Goal: Task Accomplishment & Management: Manage account settings

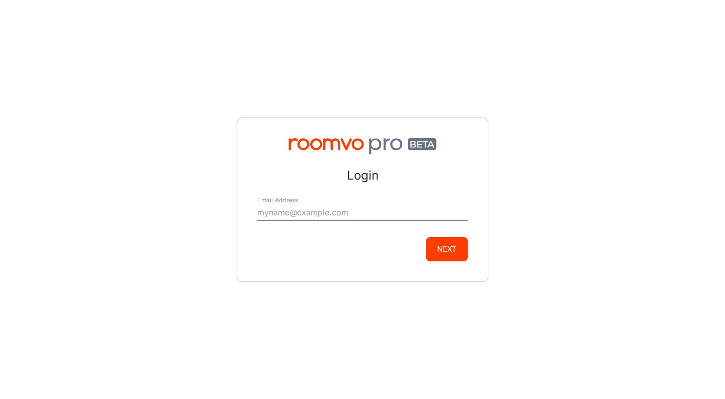
click at [326, 217] on input "Email Address" at bounding box center [362, 213] width 211 height 16
type input "[EMAIL_ADDRESS][DOMAIN_NAME]"
click at [426, 237] on button "Next" at bounding box center [447, 249] width 42 height 24
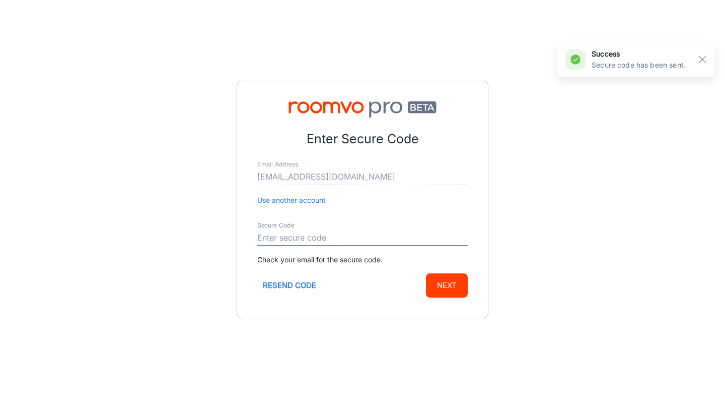
click at [341, 237] on input "Secure Code" at bounding box center [362, 238] width 211 height 16
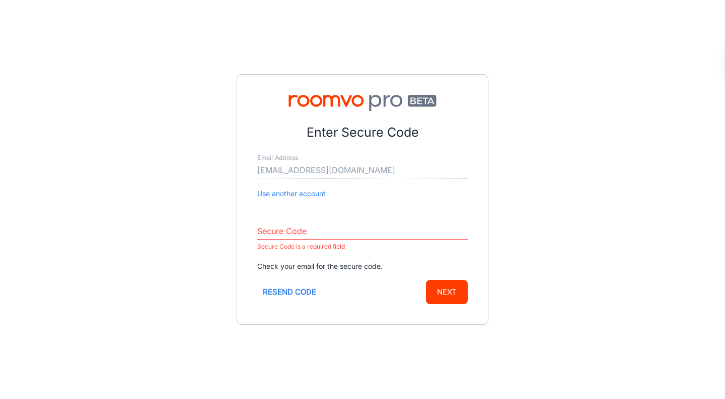
click at [224, 247] on div "Enter Secure Code Email Address [EMAIL_ADDRESS][DOMAIN_NAME] Use another accoun…" at bounding box center [362, 199] width 725 height 399
click at [292, 230] on input "Secure Code" at bounding box center [362, 231] width 211 height 16
click at [399, 234] on input "Secure Code" at bounding box center [362, 231] width 211 height 16
paste input "517484"
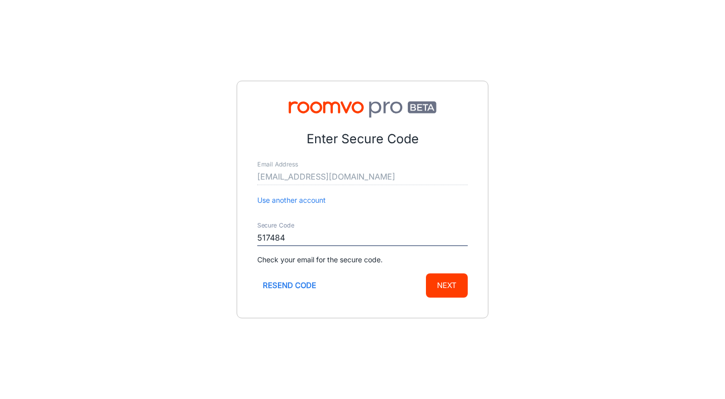
type input "517484"
click at [435, 282] on button "Next" at bounding box center [447, 285] width 42 height 24
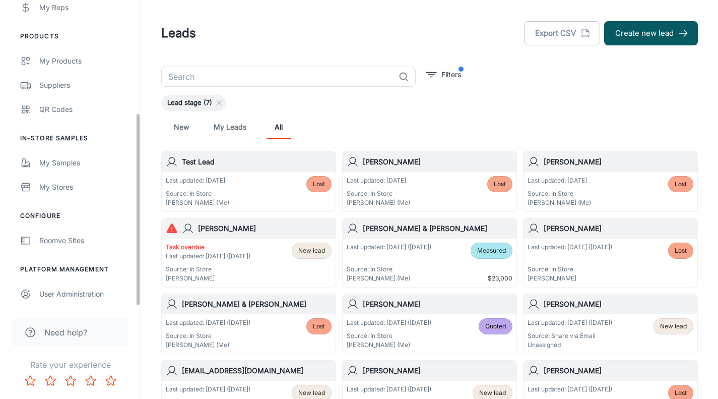
scroll to position [151, 0]
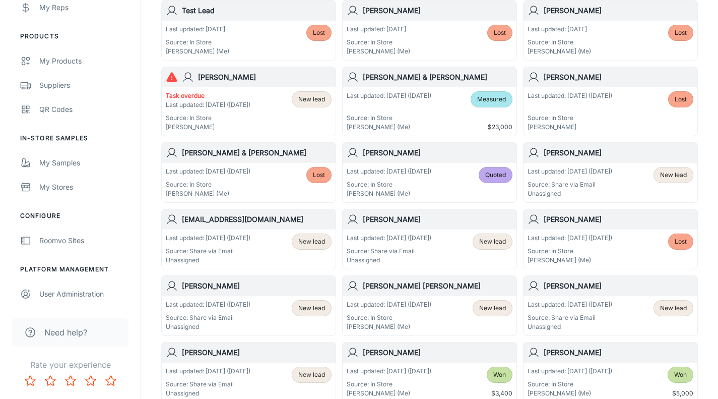
click at [84, 289] on div "User Administration" at bounding box center [84, 293] width 91 height 11
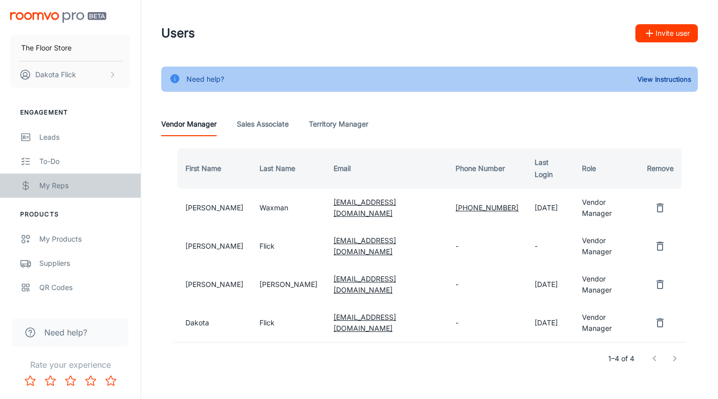
click at [51, 181] on div "My Reps" at bounding box center [84, 185] width 91 height 11
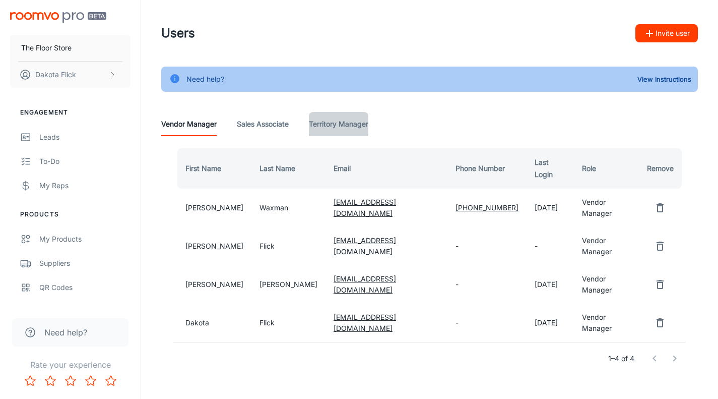
click at [320, 124] on Manager "Territory Manager" at bounding box center [338, 124] width 59 height 24
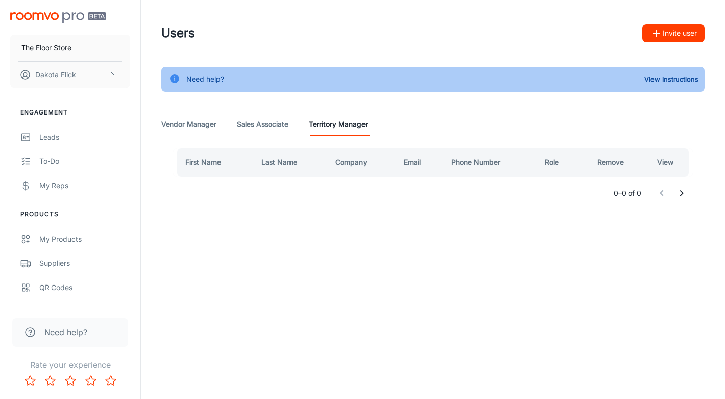
click at [264, 117] on Associate "Sales Associate" at bounding box center [263, 124] width 52 height 24
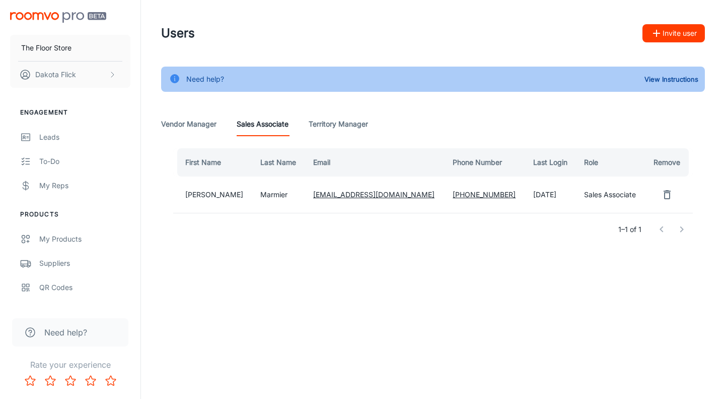
click at [342, 126] on Manager "Territory Manager" at bounding box center [338, 124] width 59 height 24
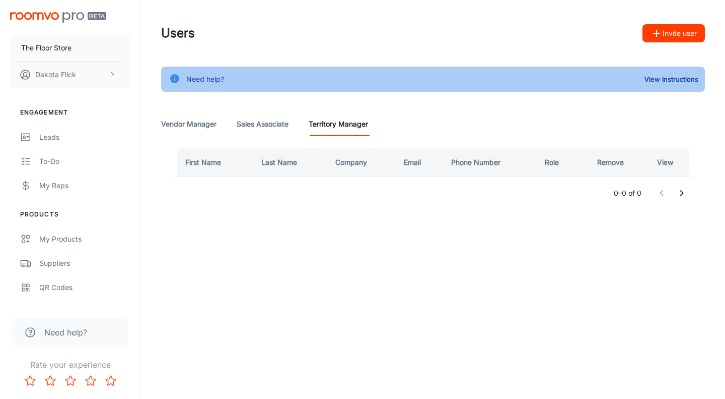
click at [677, 30] on button "Invite user" at bounding box center [674, 33] width 62 height 18
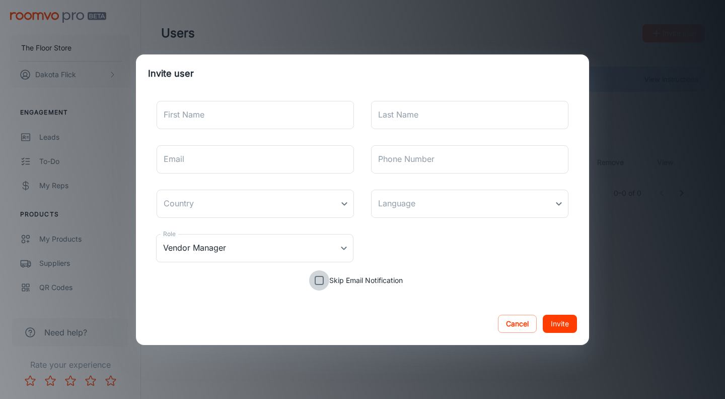
click at [318, 279] on input "Skip Email Notification" at bounding box center [319, 280] width 20 height 20
checkbox input "true"
click at [311, 245] on body "The Floor Store Dakota Flick Engagement Leads To-do My Reps Products My Product…" at bounding box center [362, 199] width 725 height 399
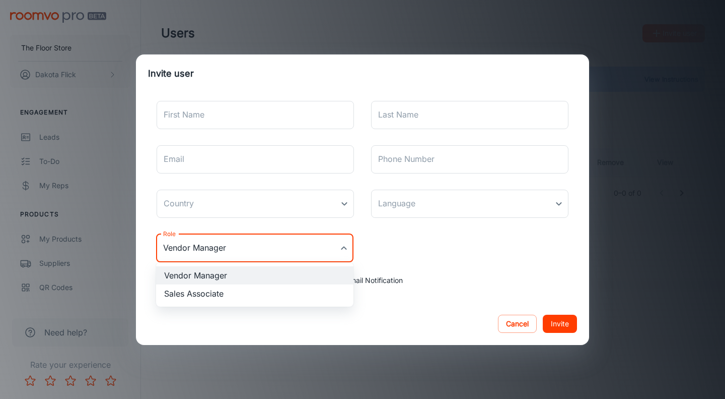
click at [478, 300] on div at bounding box center [362, 199] width 725 height 399
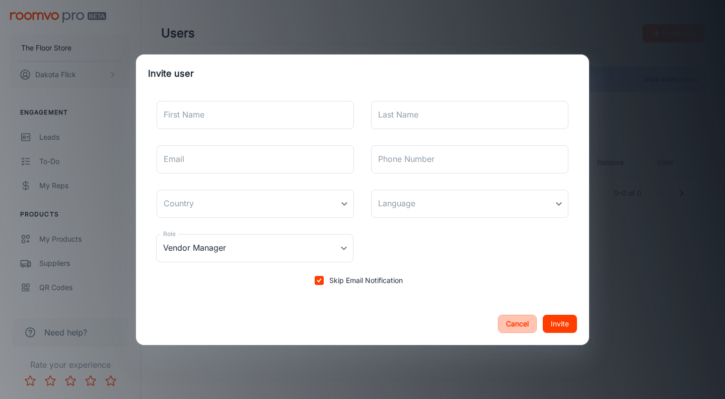
click at [526, 321] on button "Cancel" at bounding box center [517, 323] width 39 height 18
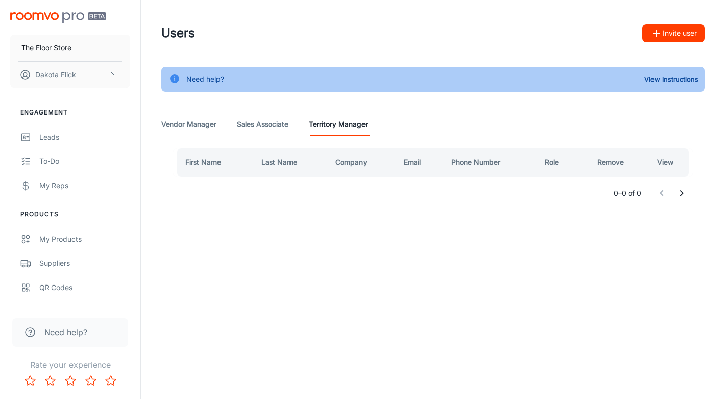
click at [426, 244] on div "Users Invite user Need help? View Instructions Vendor Manager Sales Associate T…" at bounding box center [433, 130] width 584 height 261
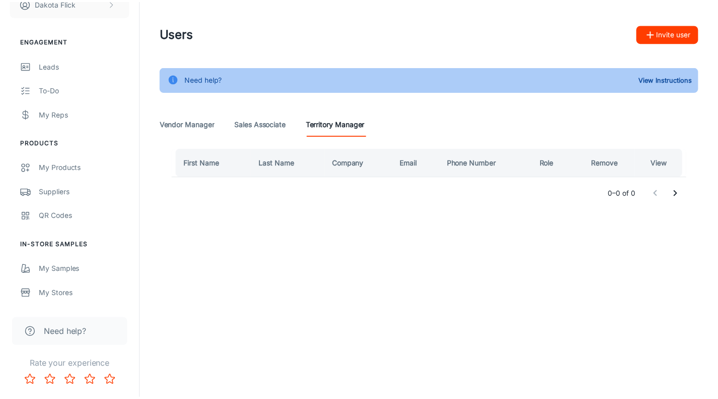
scroll to position [178, 0]
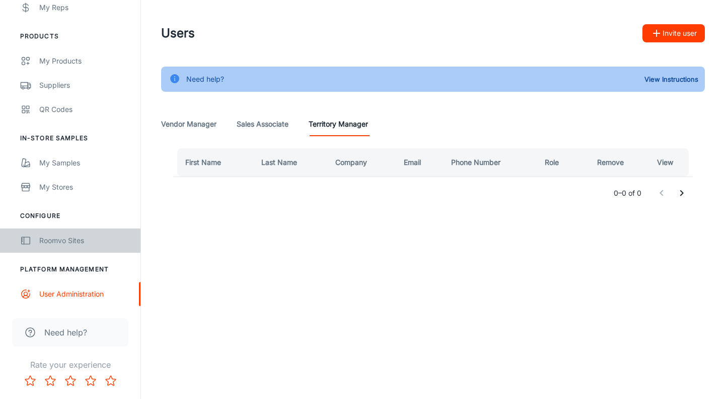
click at [65, 241] on div "Roomvo Sites" at bounding box center [84, 240] width 91 height 11
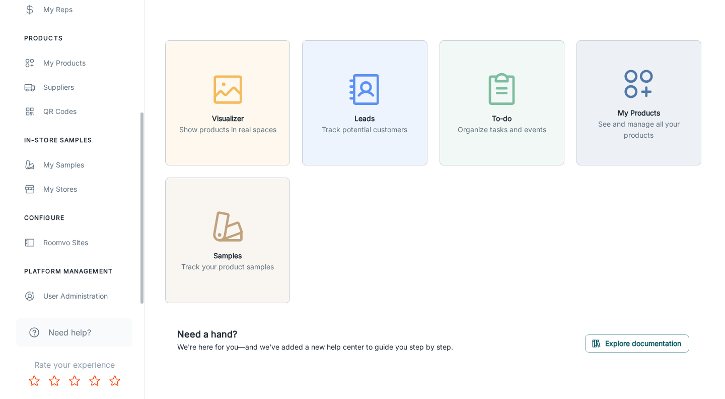
scroll to position [178, 0]
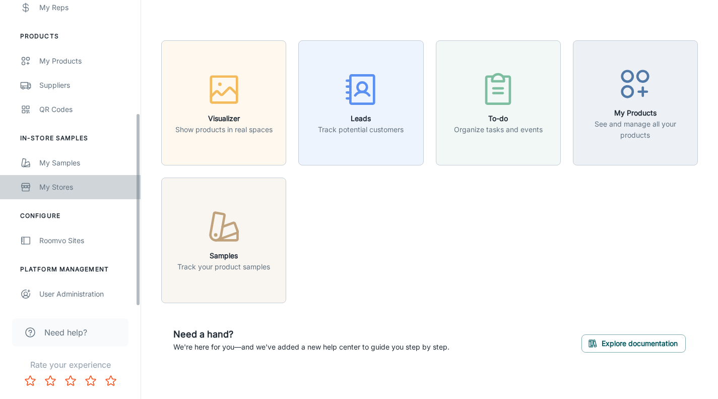
click at [68, 189] on div "My Stores" at bounding box center [84, 186] width 91 height 11
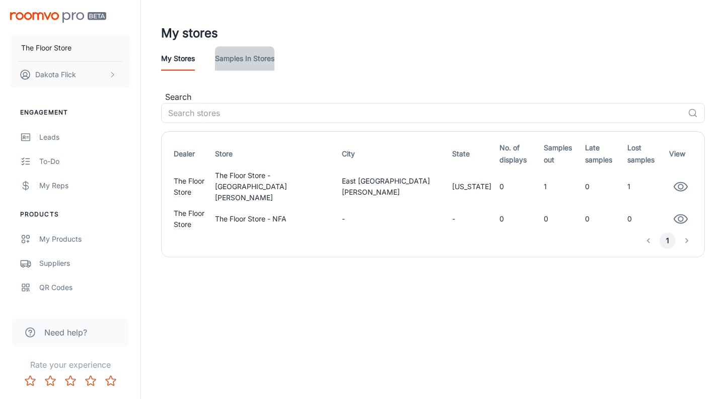
click at [253, 64] on link "Samples in stores" at bounding box center [244, 58] width 59 height 24
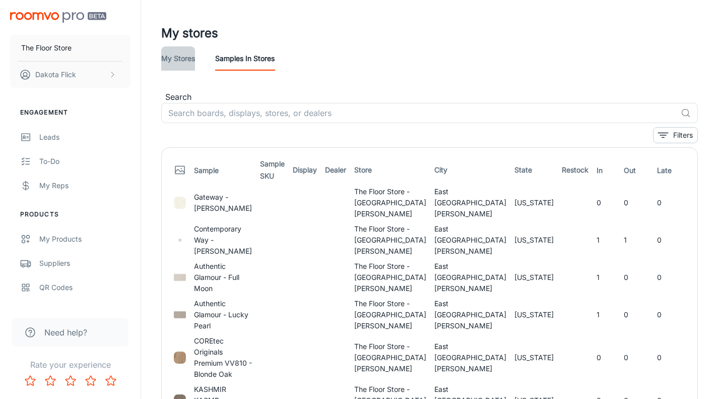
click at [166, 60] on link "My stores" at bounding box center [178, 58] width 34 height 24
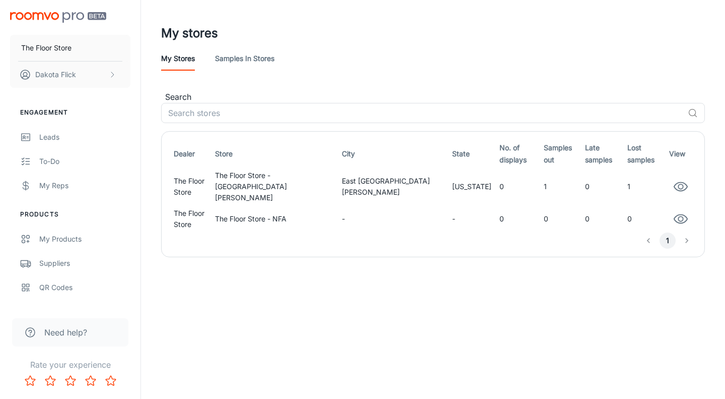
click at [112, 75] on icon "scrollable content" at bounding box center [112, 75] width 8 height 8
click at [112, 75] on div at bounding box center [362, 199] width 725 height 399
click at [114, 77] on icon "scrollable content" at bounding box center [112, 75] width 8 height 8
click at [315, 76] on div at bounding box center [362, 199] width 725 height 399
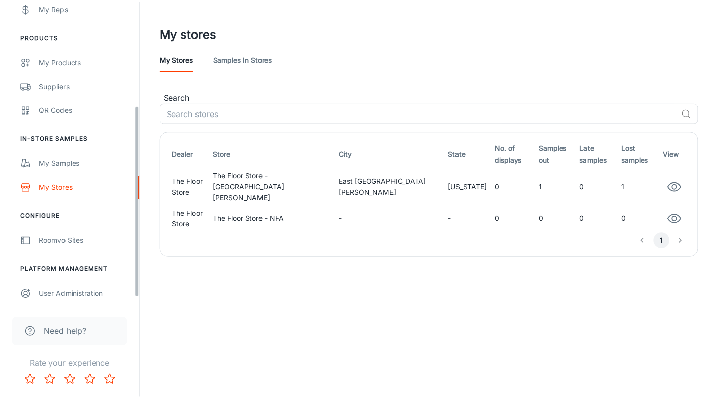
scroll to position [127, 0]
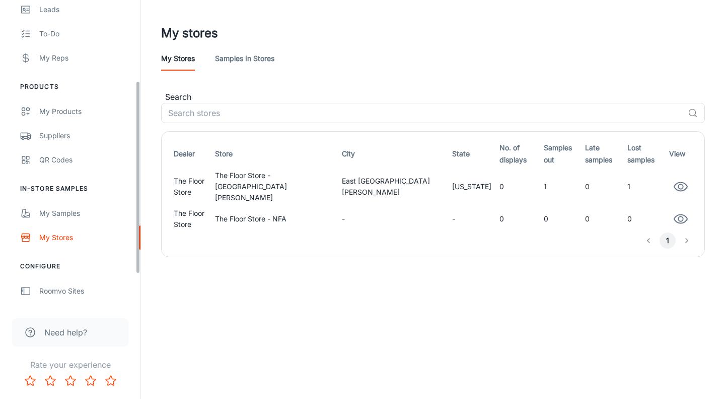
click at [63, 138] on div "Suppliers" at bounding box center [84, 135] width 91 height 11
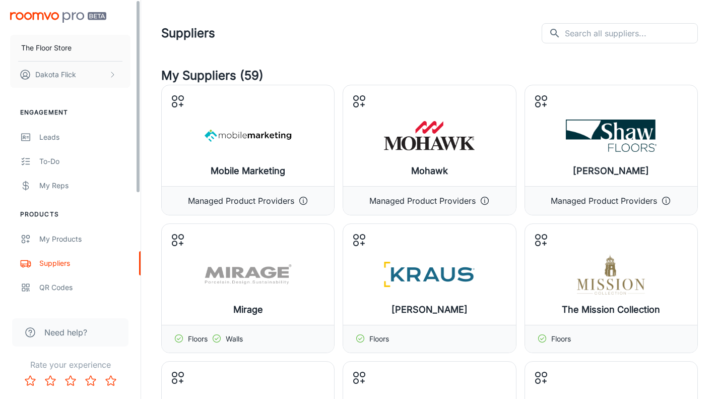
click at [63, 138] on div "Leads" at bounding box center [84, 136] width 91 height 11
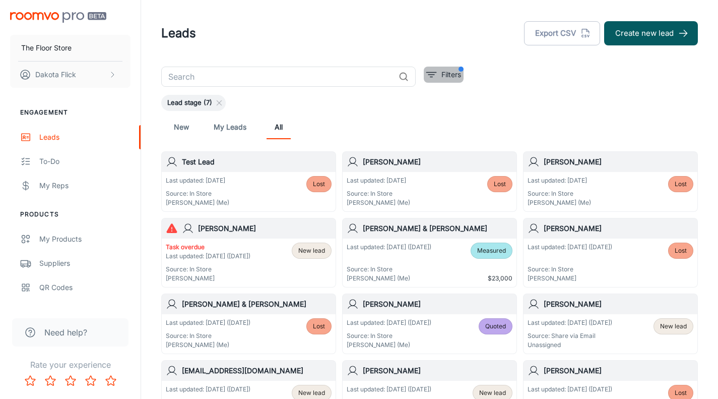
click at [450, 71] on p "Filters" at bounding box center [451, 74] width 20 height 11
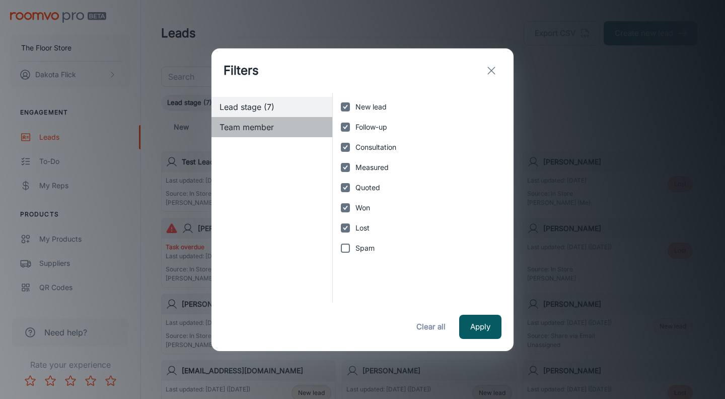
click at [284, 123] on span "Team member" at bounding box center [272, 127] width 105 height 12
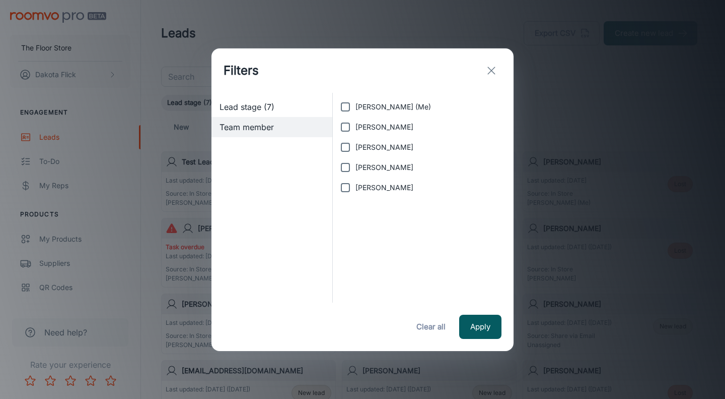
drag, startPoint x: 346, startPoint y: 106, endPoint x: 385, endPoint y: 159, distance: 66.3
click at [346, 106] on input "[PERSON_NAME] (Me)" at bounding box center [346, 107] width 20 height 20
checkbox input "true"
drag, startPoint x: 491, startPoint y: 336, endPoint x: 485, endPoint y: 330, distance: 7.5
click at [486, 332] on button "Apply" at bounding box center [480, 326] width 42 height 24
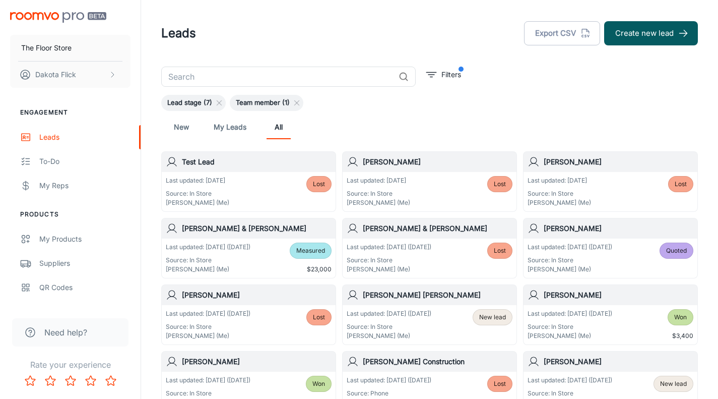
click at [233, 124] on link "My Leads" at bounding box center [230, 127] width 33 height 24
click at [278, 132] on link "All" at bounding box center [279, 127] width 24 height 24
click at [404, 176] on p "Last updated: [DATE]" at bounding box center [378, 180] width 63 height 9
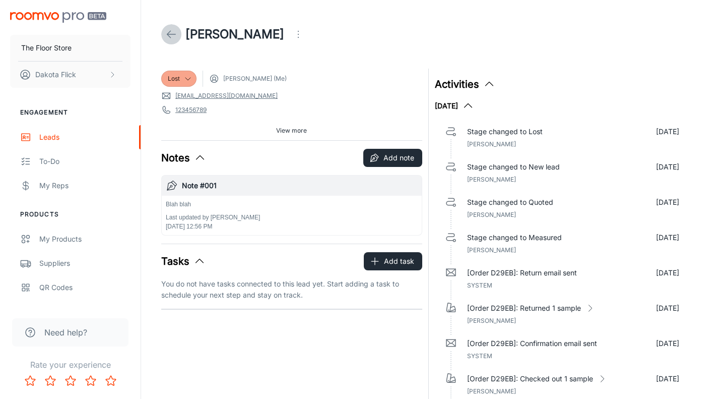
click at [169, 33] on icon at bounding box center [171, 34] width 12 height 12
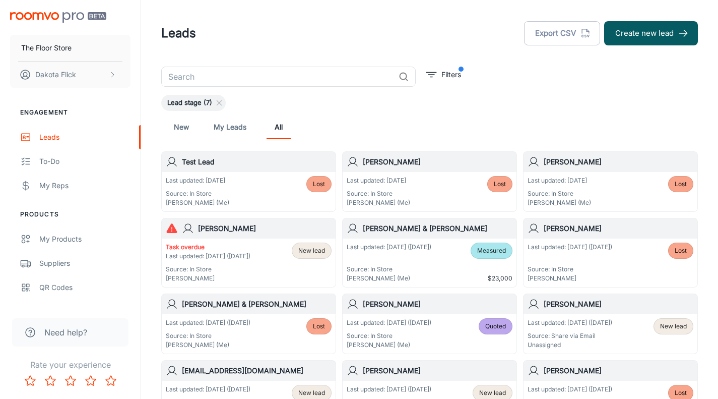
click at [231, 140] on div "New My Leads All" at bounding box center [429, 127] width 537 height 32
click at [233, 135] on link "My Leads" at bounding box center [230, 127] width 33 height 24
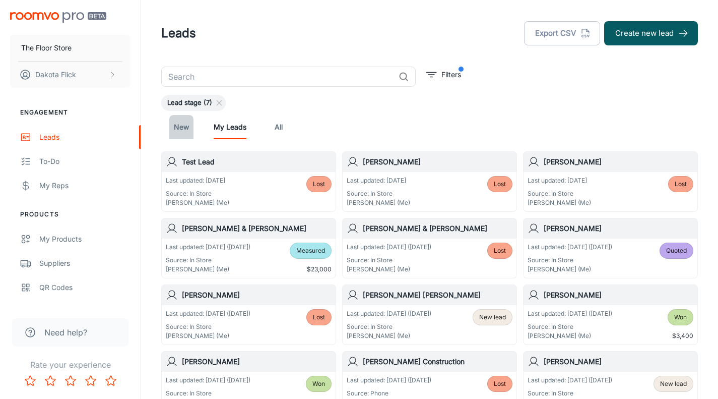
click at [179, 130] on link "New" at bounding box center [181, 127] width 24 height 24
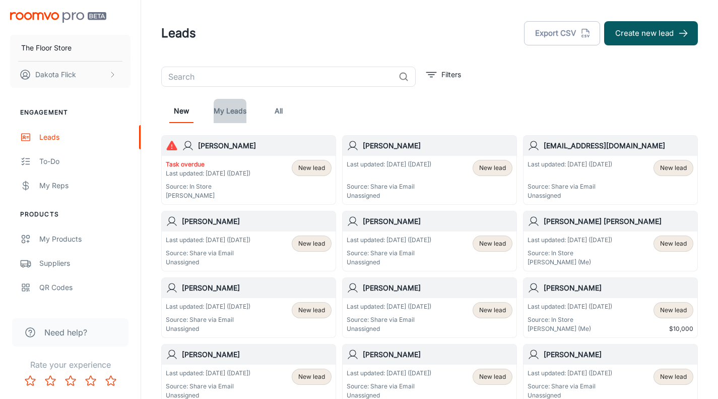
click at [231, 109] on link "My Leads" at bounding box center [230, 111] width 33 height 24
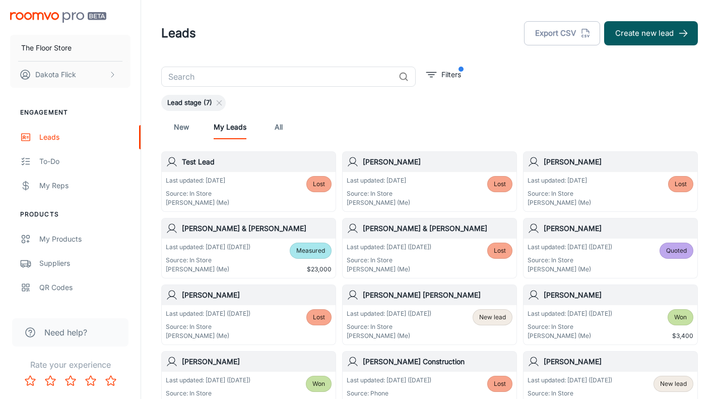
click at [217, 102] on icon at bounding box center [219, 103] width 8 height 8
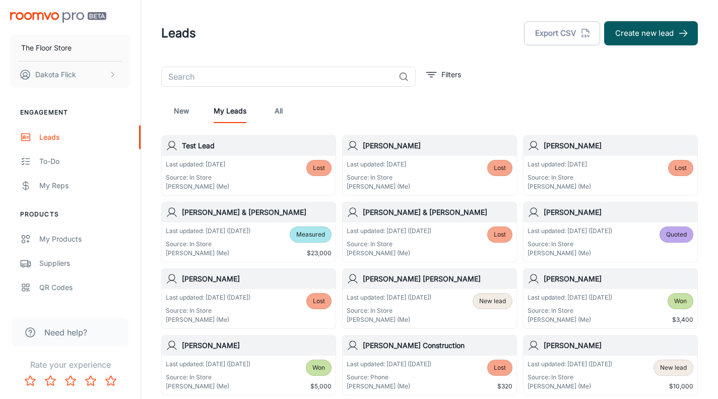
click at [432, 73] on icon "filter" at bounding box center [431, 75] width 12 height 12
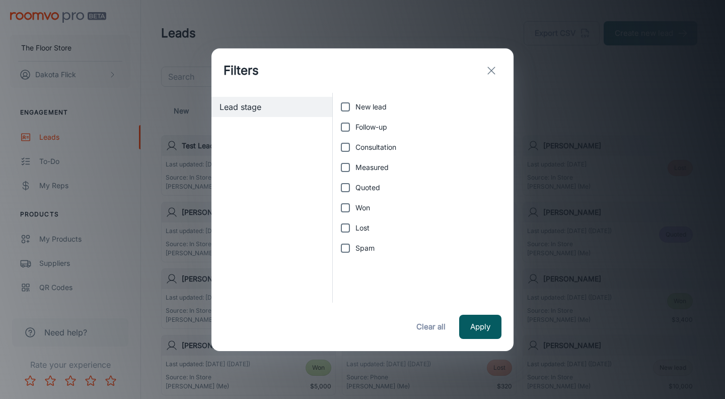
click at [494, 70] on icon "exit" at bounding box center [492, 70] width 12 height 12
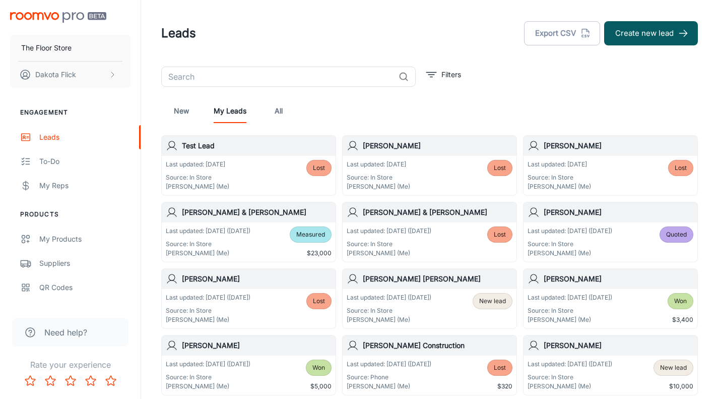
click at [182, 116] on link "New" at bounding box center [181, 111] width 24 height 24
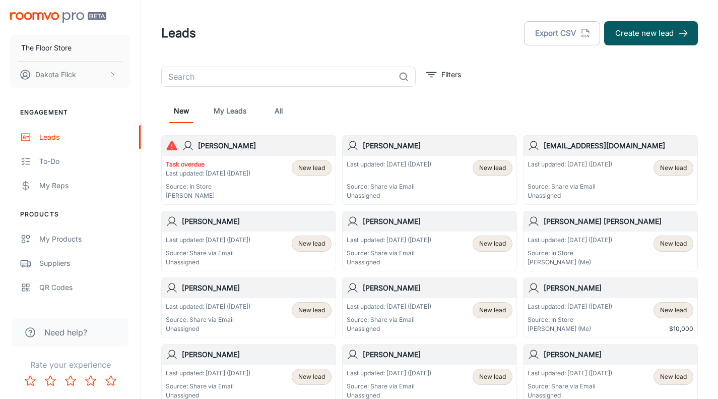
click at [230, 113] on link "My Leads" at bounding box center [230, 111] width 33 height 24
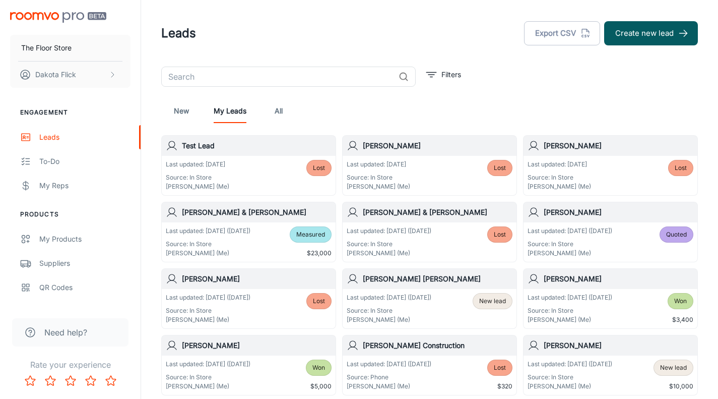
click at [296, 166] on div "Last updated: [DATE] Source: In Store Dakota Flick (Me) Lost" at bounding box center [249, 175] width 166 height 31
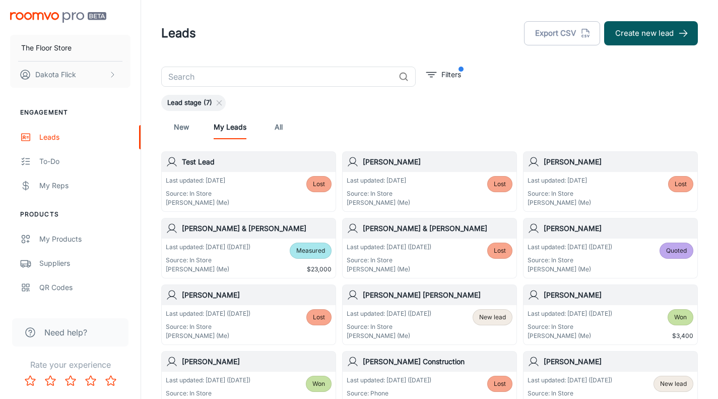
click at [202, 183] on p "Last updated: [DATE]" at bounding box center [197, 180] width 63 height 9
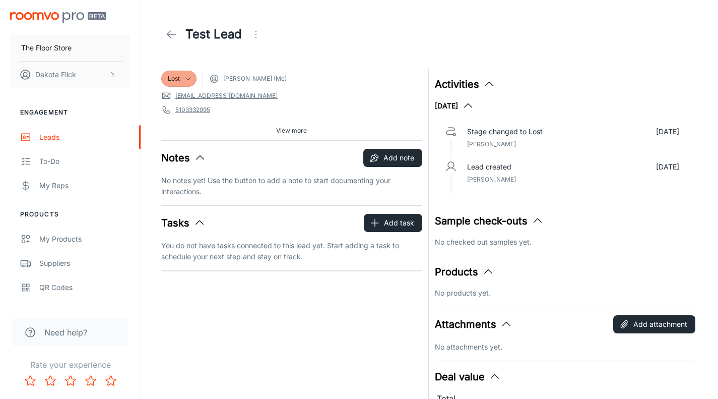
click at [167, 38] on icon at bounding box center [171, 34] width 12 height 12
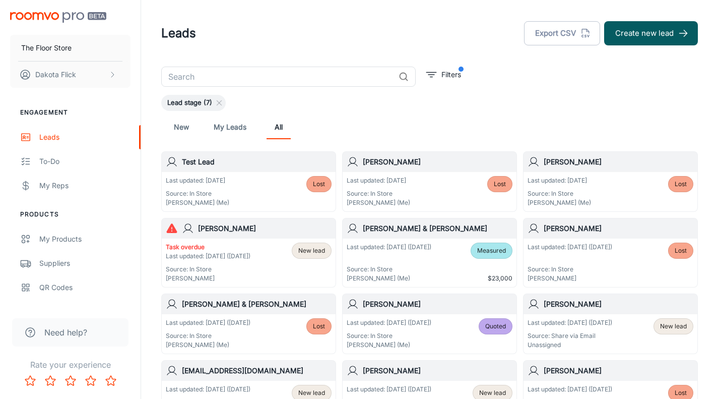
click at [222, 126] on link "My Leads" at bounding box center [230, 127] width 33 height 24
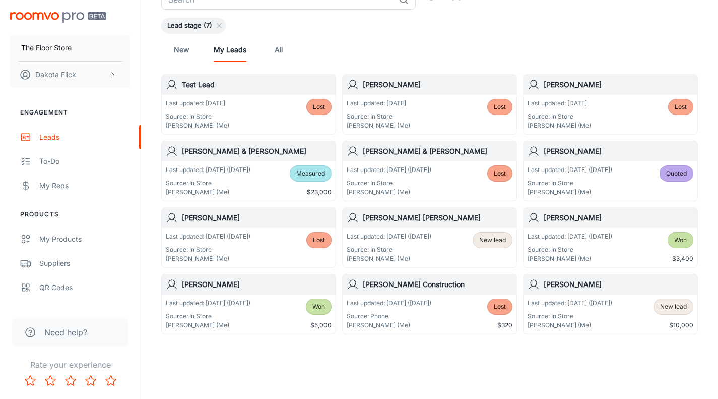
scroll to position [85, 0]
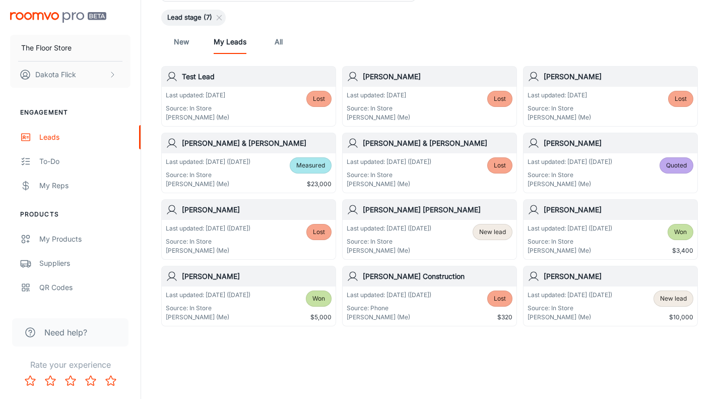
click at [431, 239] on p "Source: In Store" at bounding box center [389, 241] width 85 height 9
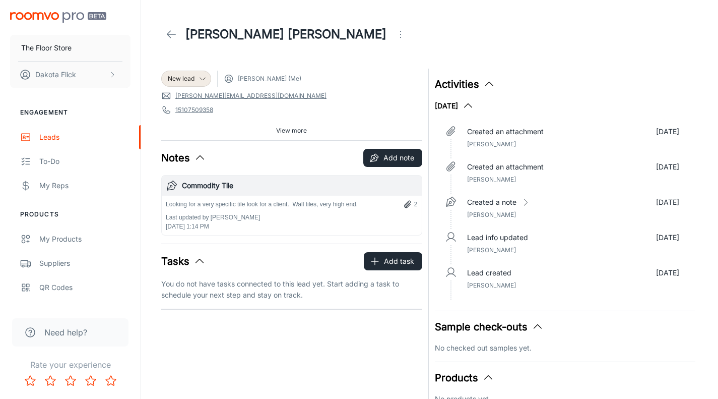
click at [197, 76] on div "New lead" at bounding box center [186, 78] width 37 height 9
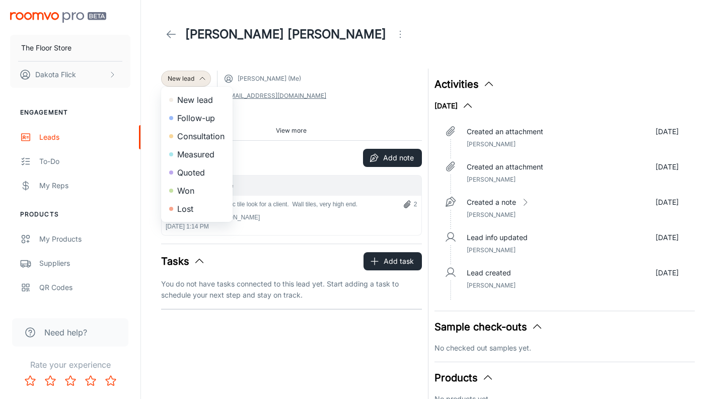
click at [197, 207] on li "Lost" at bounding box center [197, 209] width 72 height 18
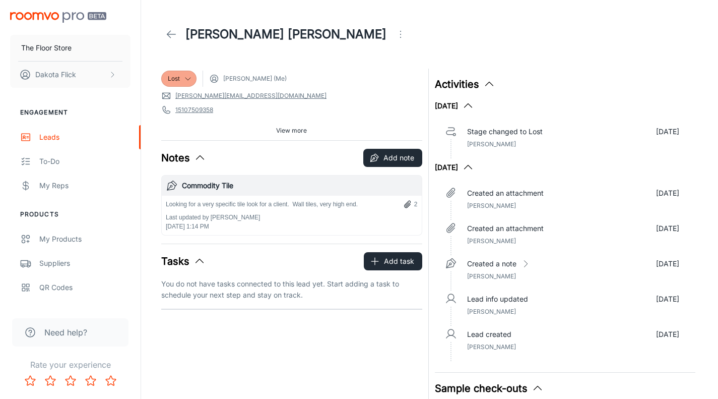
click at [173, 35] on icon at bounding box center [171, 34] width 12 height 12
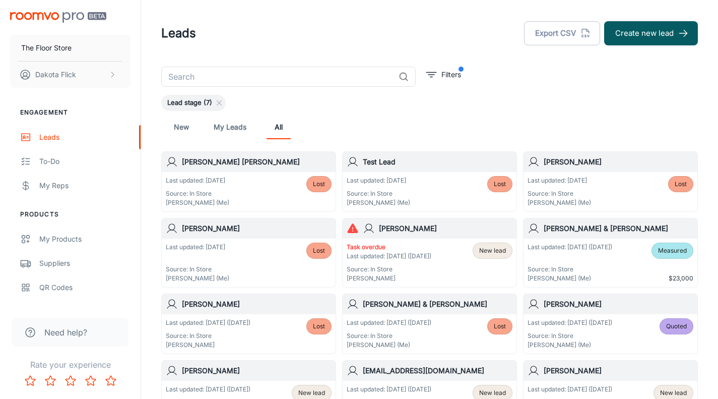
click at [231, 130] on link "My Leads" at bounding box center [230, 127] width 33 height 24
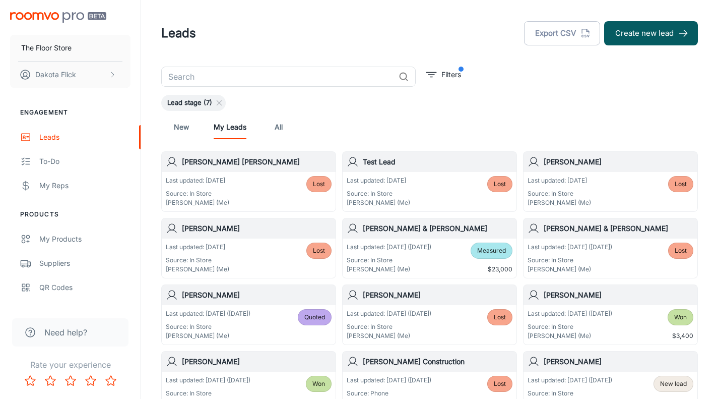
scroll to position [85, 0]
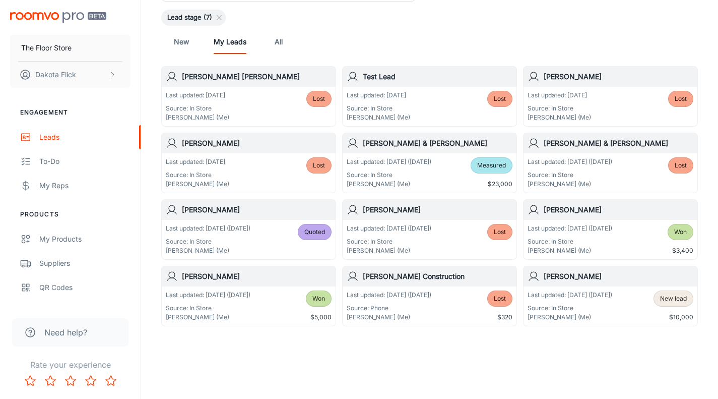
click at [612, 296] on p "Last updated: [DATE] ([DATE])" at bounding box center [569, 294] width 85 height 9
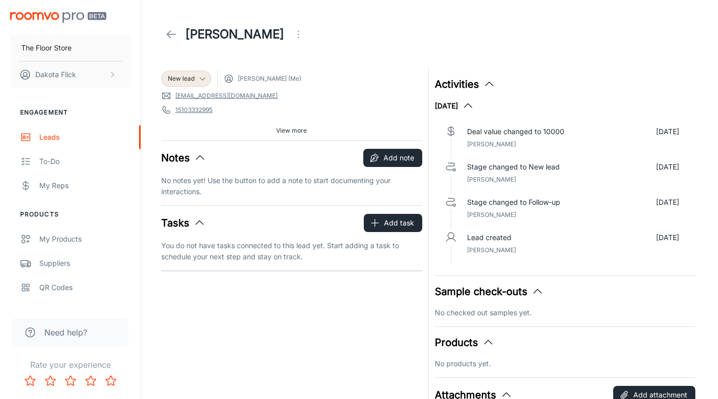
click at [197, 74] on div "New lead" at bounding box center [186, 78] width 37 height 9
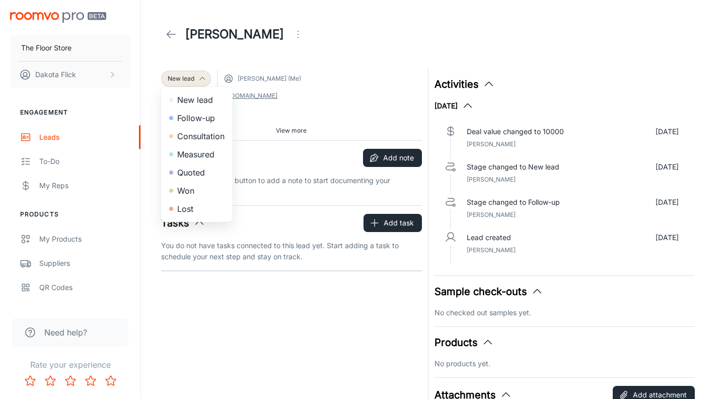
click at [198, 208] on li "Lost" at bounding box center [197, 209] width 72 height 18
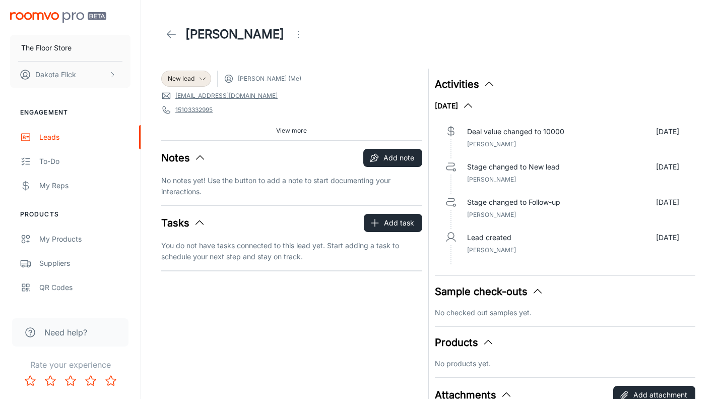
click at [181, 37] on div "[PERSON_NAME]" at bounding box center [234, 34] width 147 height 20
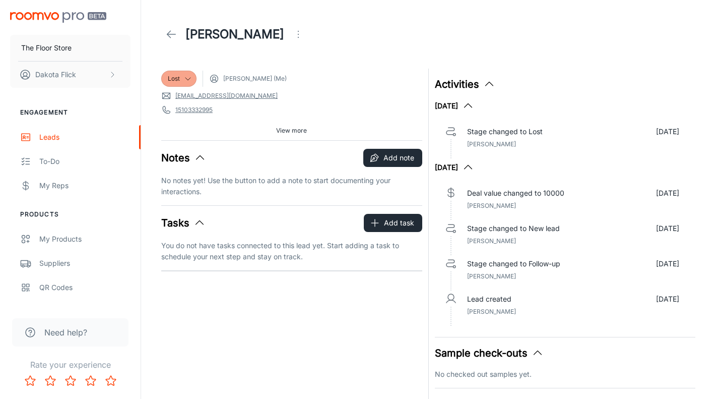
click at [174, 33] on icon at bounding box center [171, 34] width 12 height 12
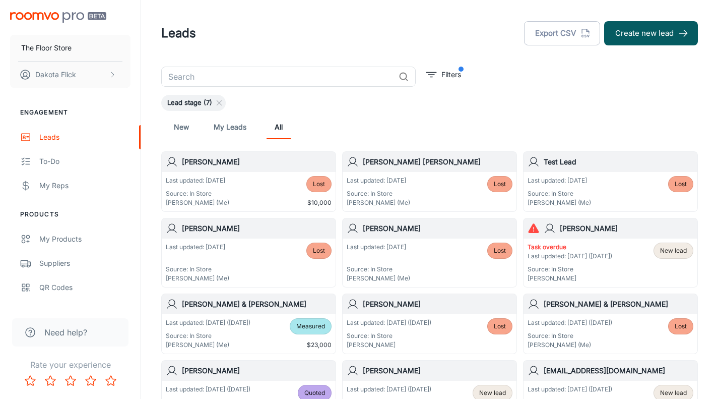
click at [222, 134] on link "My Leads" at bounding box center [230, 127] width 33 height 24
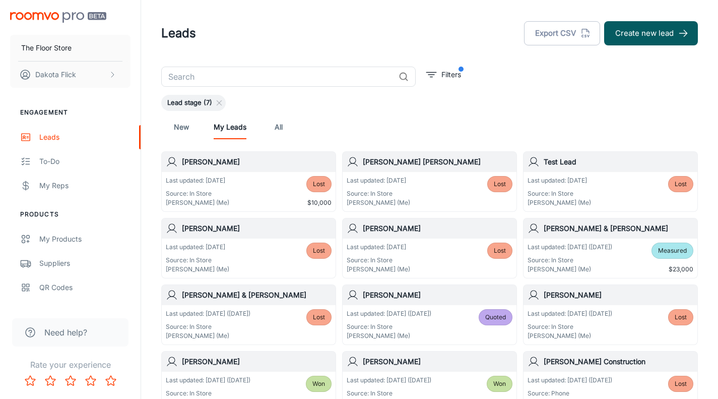
click at [446, 74] on p "Filters" at bounding box center [451, 74] width 20 height 11
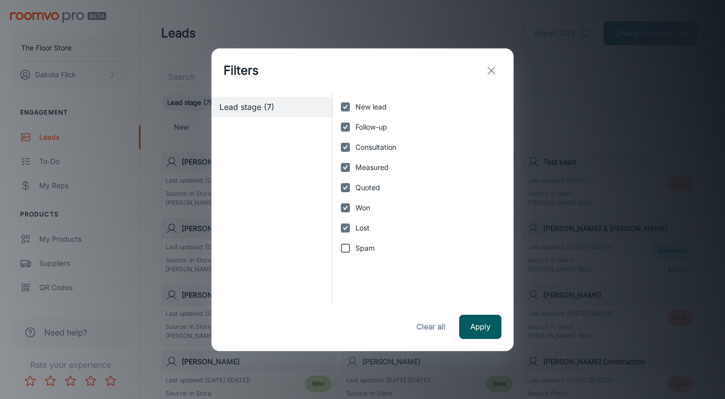
click at [431, 328] on button "Clear all" at bounding box center [431, 326] width 40 height 24
checkbox input "false"
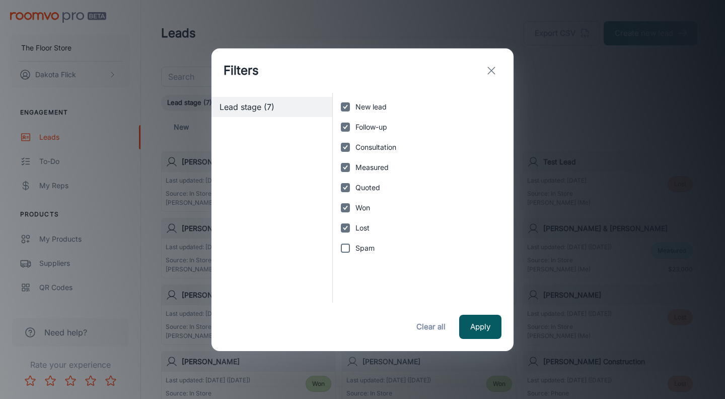
checkbox input "false"
click at [482, 337] on button "Apply" at bounding box center [480, 326] width 42 height 24
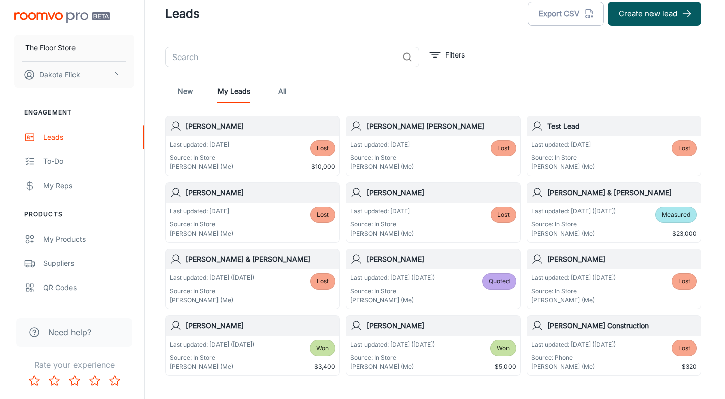
scroll to position [19, 0]
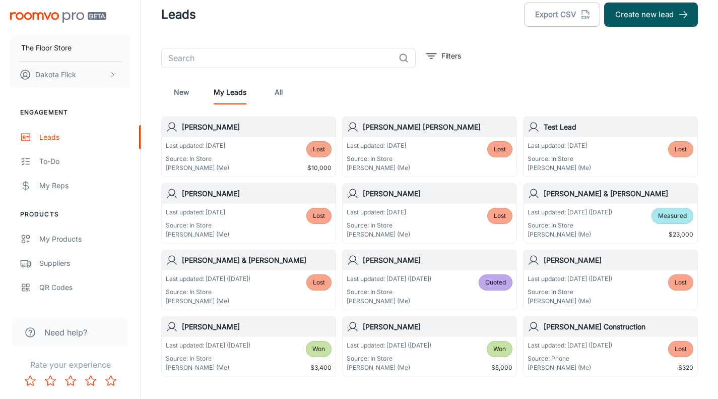
click at [444, 52] on p "Filters" at bounding box center [451, 55] width 20 height 11
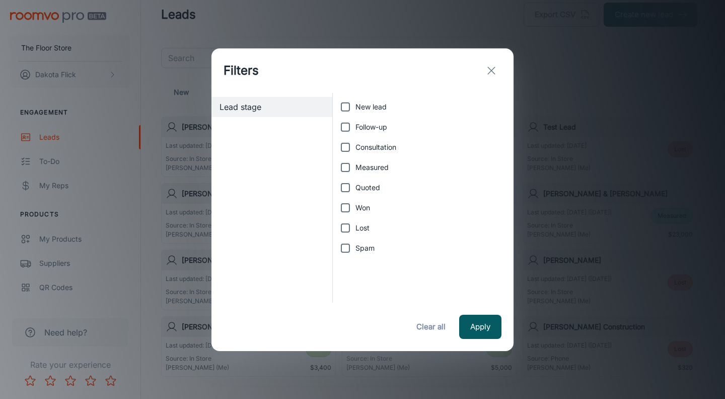
click at [347, 106] on input "New lead" at bounding box center [346, 107] width 20 height 20
checkbox input "true"
click at [347, 123] on input "Follow-up" at bounding box center [346, 127] width 20 height 20
checkbox input "true"
click at [344, 148] on input "Consultation" at bounding box center [346, 147] width 20 height 20
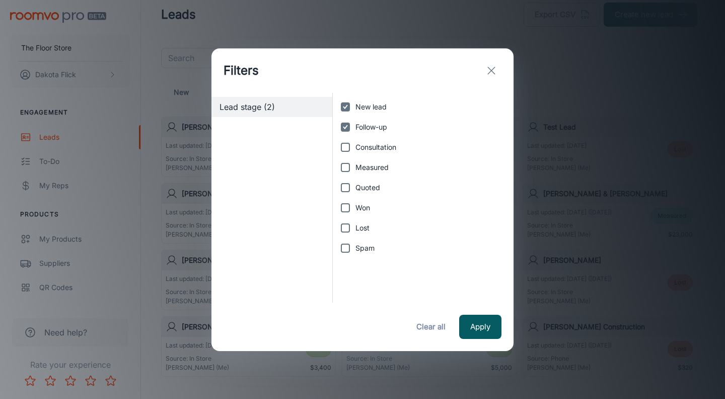
checkbox input "true"
drag, startPoint x: 344, startPoint y: 167, endPoint x: 350, endPoint y: 184, distance: 18.2
click at [344, 167] on input "Measured" at bounding box center [346, 167] width 20 height 20
checkbox input "true"
click at [350, 186] on input "Quoted" at bounding box center [346, 187] width 20 height 20
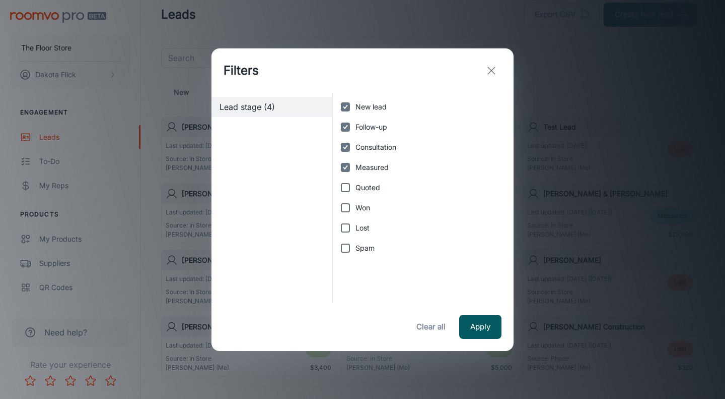
checkbox input "true"
click at [349, 206] on input "Won" at bounding box center [346, 207] width 20 height 20
checkbox input "true"
click at [484, 330] on button "Apply" at bounding box center [480, 326] width 42 height 24
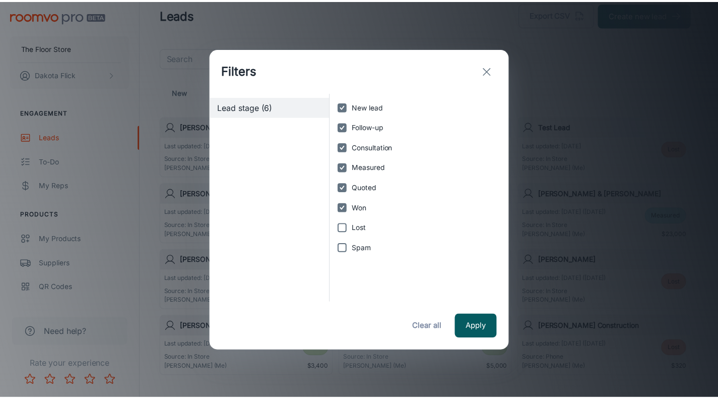
scroll to position [0, 0]
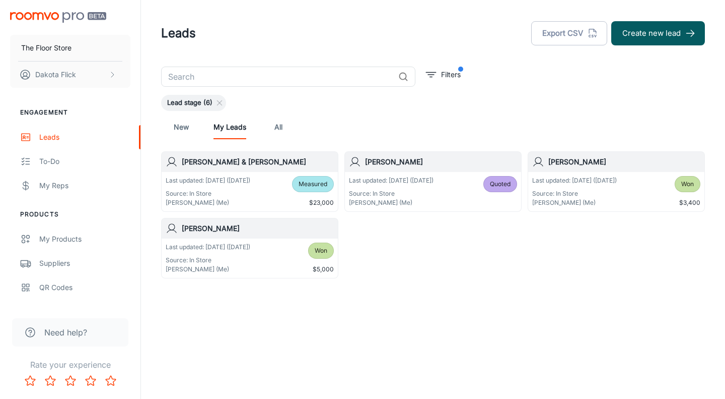
click at [434, 80] on icon "filter" at bounding box center [431, 75] width 12 height 12
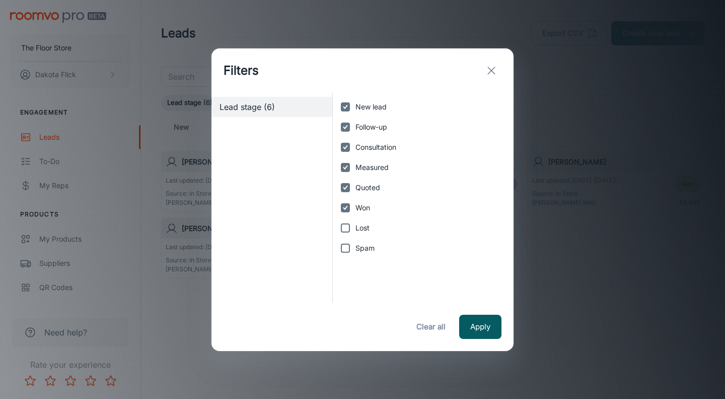
click at [343, 231] on input "Lost" at bounding box center [346, 228] width 20 height 20
checkbox input "true"
click at [469, 310] on div "Apply Clear all" at bounding box center [363, 326] width 302 height 48
click at [471, 328] on button "Apply" at bounding box center [480, 326] width 42 height 24
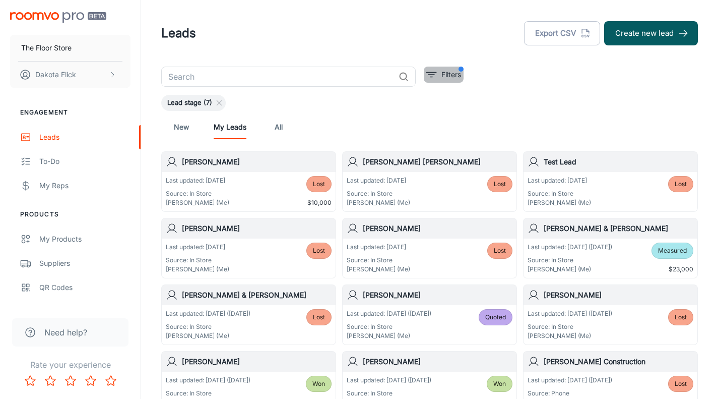
click at [436, 70] on button "Filters" at bounding box center [444, 75] width 40 height 16
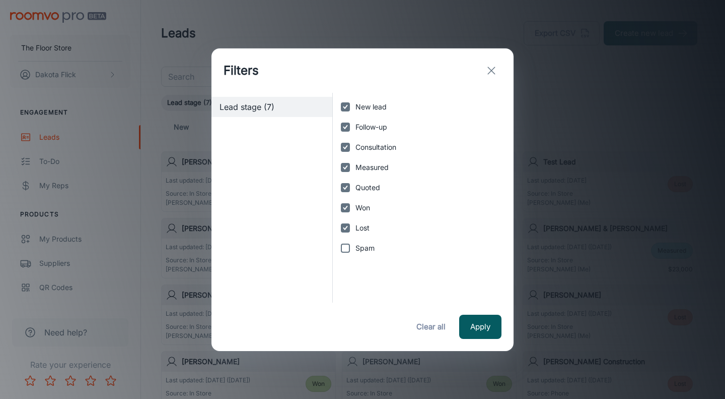
click at [354, 229] on input "Lost" at bounding box center [346, 228] width 20 height 20
checkbox input "false"
click at [479, 324] on button "Apply" at bounding box center [480, 326] width 42 height 24
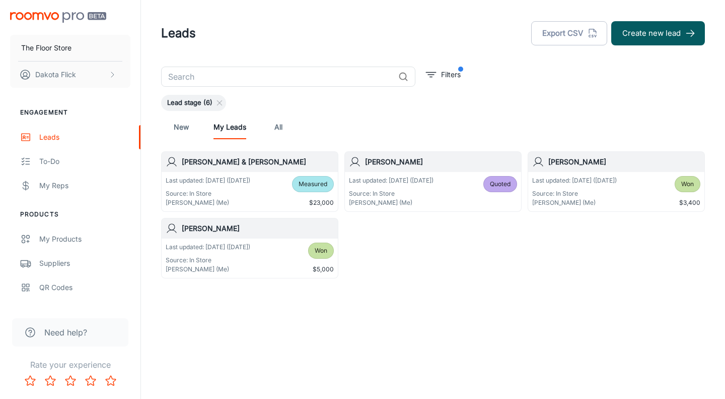
click at [447, 82] on button "Filters" at bounding box center [444, 75] width 40 height 16
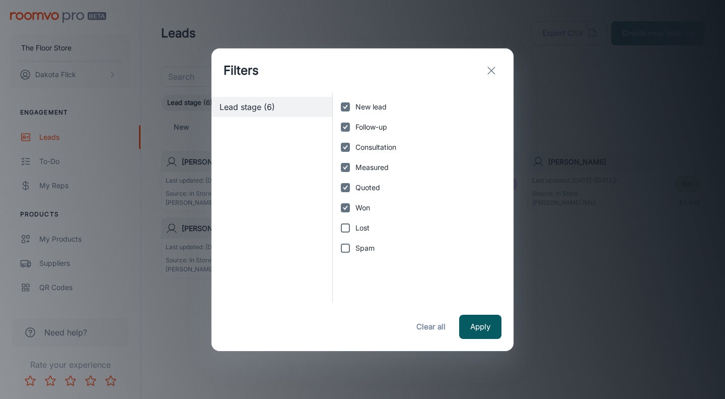
click at [434, 322] on button "Clear all" at bounding box center [431, 326] width 40 height 24
checkbox input "false"
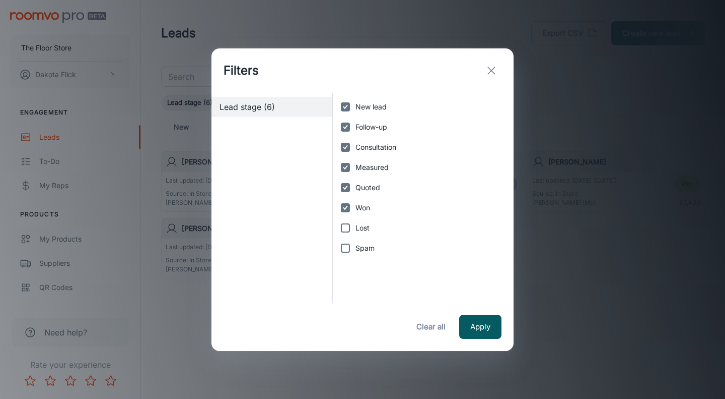
checkbox input "false"
drag, startPoint x: 361, startPoint y: 242, endPoint x: 382, endPoint y: 260, distance: 28.3
click at [361, 243] on label "Spam" at bounding box center [421, 248] width 170 height 20
click at [356, 243] on input "Spam" at bounding box center [346, 248] width 20 height 20
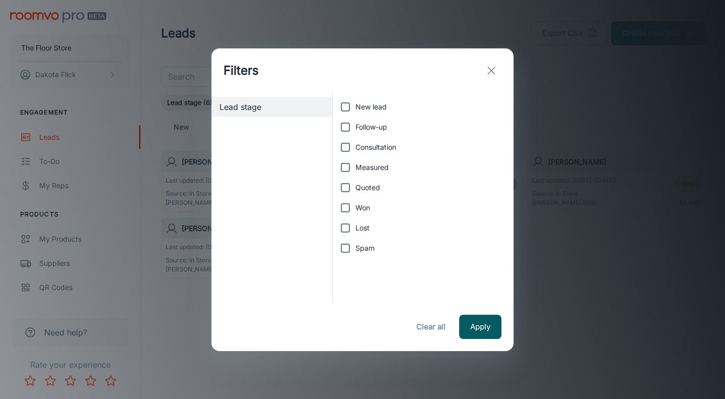
checkbox input "true"
click at [468, 323] on button "Apply" at bounding box center [480, 326] width 42 height 24
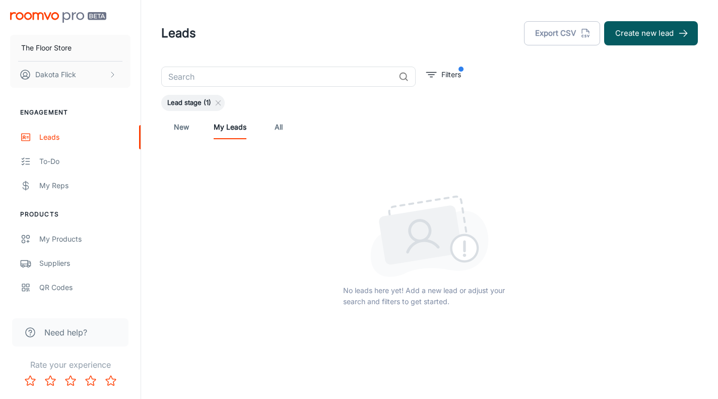
click at [440, 77] on button "Filters" at bounding box center [444, 75] width 40 height 16
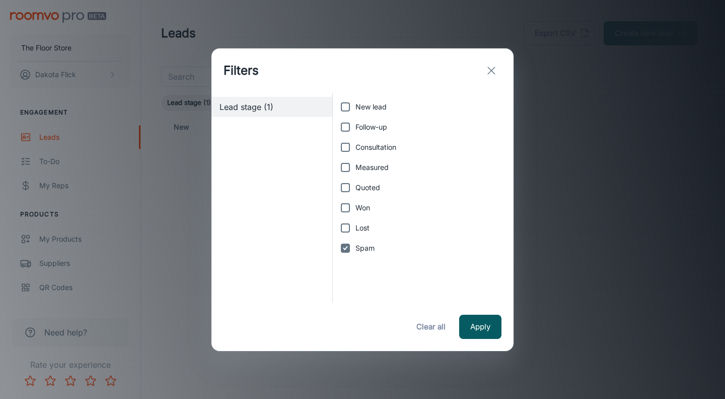
drag, startPoint x: 428, startPoint y: 327, endPoint x: 391, endPoint y: 229, distance: 104.7
click at [428, 327] on button "Clear all" at bounding box center [431, 326] width 40 height 24
checkbox input "false"
drag, startPoint x: 350, startPoint y: 106, endPoint x: 349, endPoint y: 125, distance: 18.7
click at [351, 111] on input "New lead" at bounding box center [346, 107] width 20 height 20
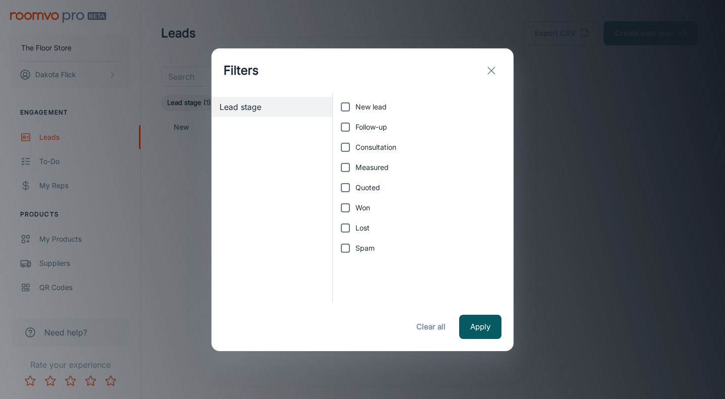
checkbox input "true"
click at [349, 125] on input "Follow-up" at bounding box center [346, 127] width 20 height 20
checkbox input "true"
click at [349, 149] on input "Consultation" at bounding box center [346, 147] width 20 height 20
checkbox input "true"
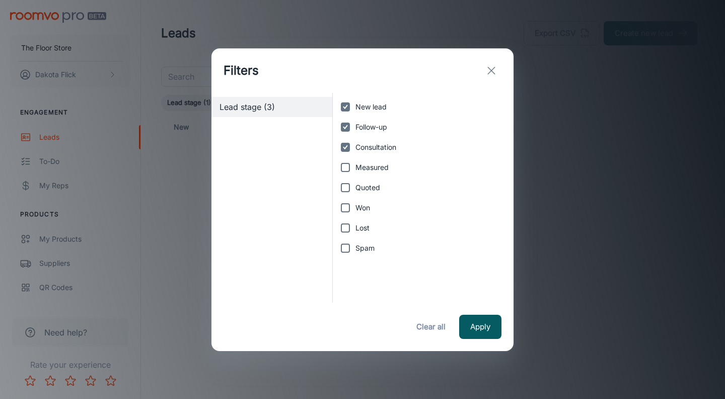
click at [352, 167] on input "Measured" at bounding box center [346, 167] width 20 height 20
checkbox input "true"
click at [343, 183] on input "Quoted" at bounding box center [346, 187] width 20 height 20
checkbox input "true"
click at [344, 204] on input "Won" at bounding box center [346, 207] width 20 height 20
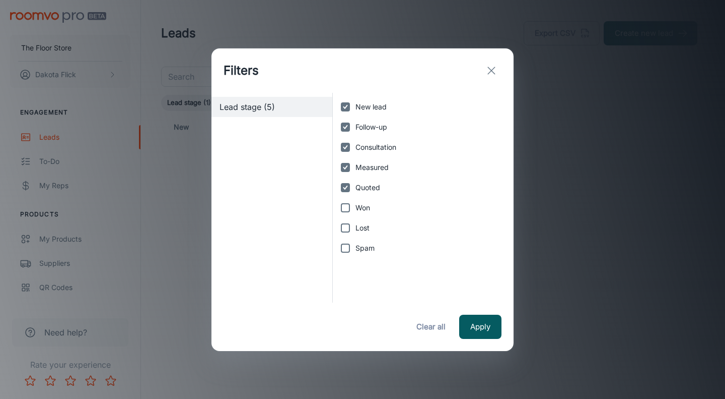
checkbox input "true"
click at [466, 321] on button "Apply" at bounding box center [480, 326] width 42 height 24
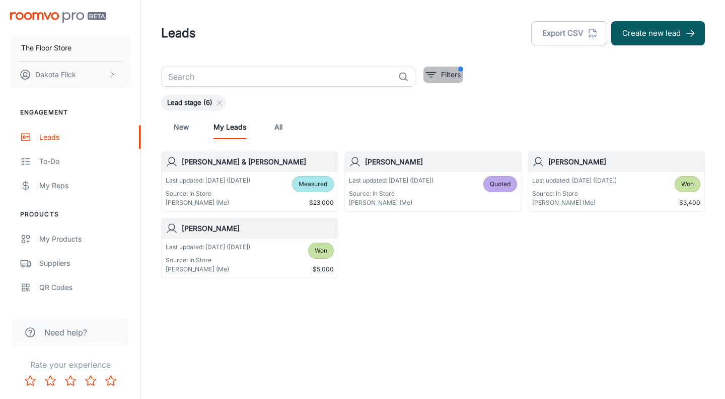
click at [440, 81] on button "Filters" at bounding box center [444, 75] width 40 height 16
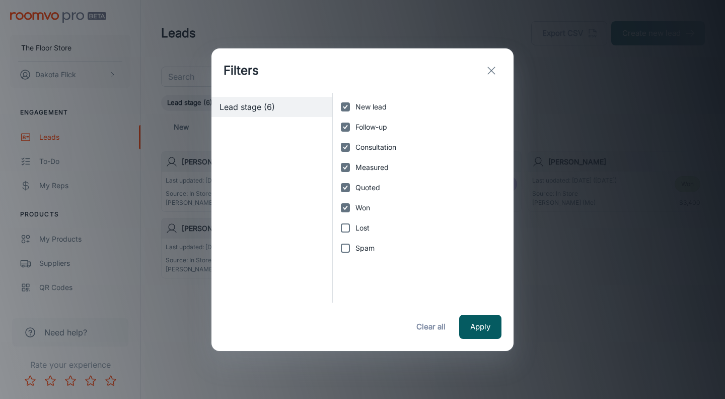
click at [355, 226] on input "Lost" at bounding box center [346, 228] width 20 height 20
checkbox input "true"
click at [465, 317] on button "Apply" at bounding box center [480, 326] width 42 height 24
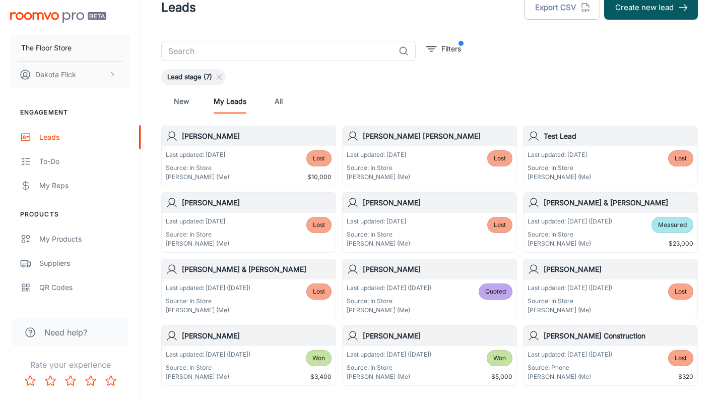
scroll to position [50, 0]
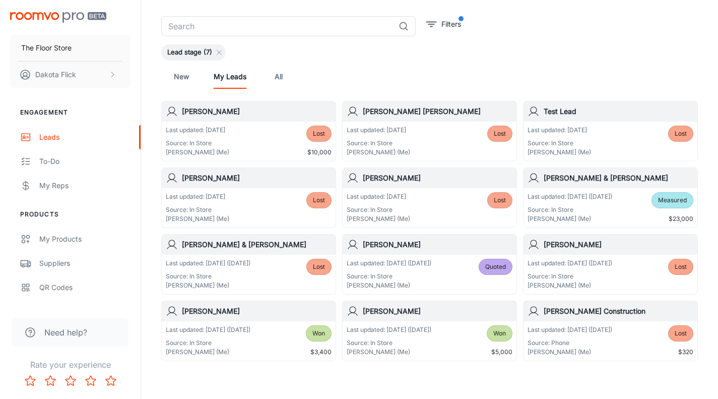
click at [444, 132] on div "Last updated: [DATE] Source: In Store Dakota Flick (Me) Lost" at bounding box center [430, 140] width 166 height 31
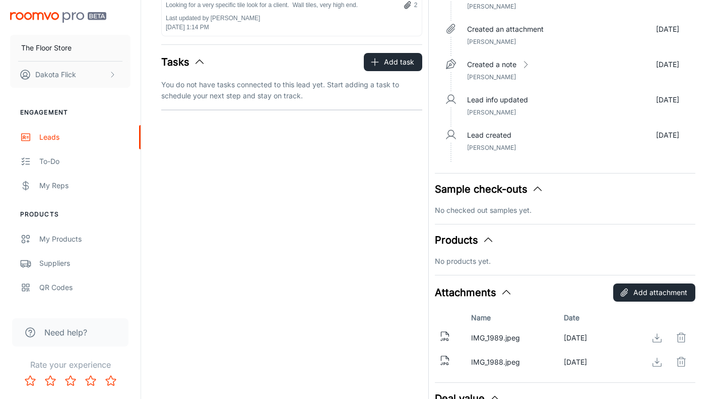
scroll to position [308, 0]
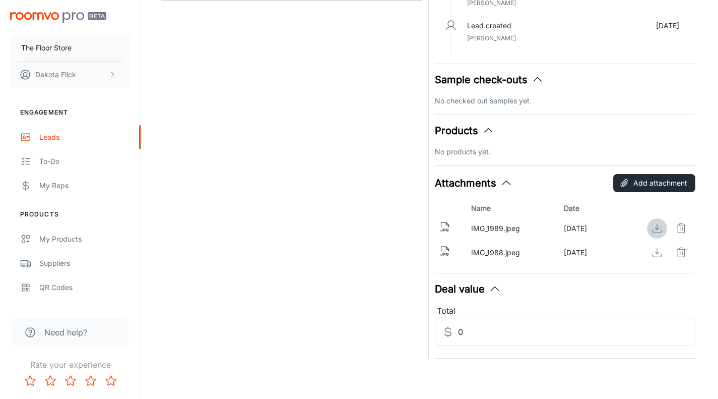
click at [658, 230] on icon at bounding box center [657, 228] width 12 height 12
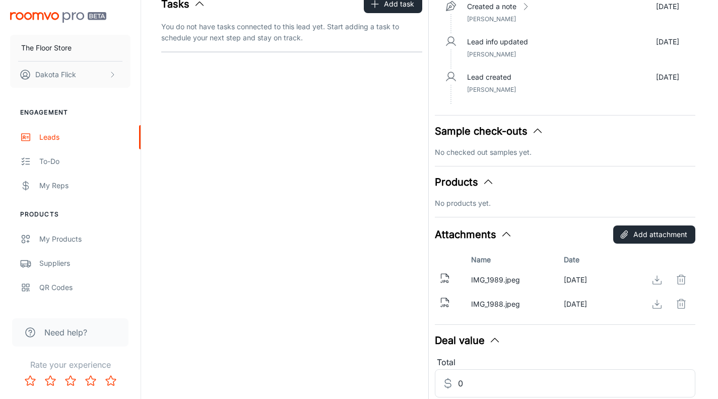
scroll to position [56, 0]
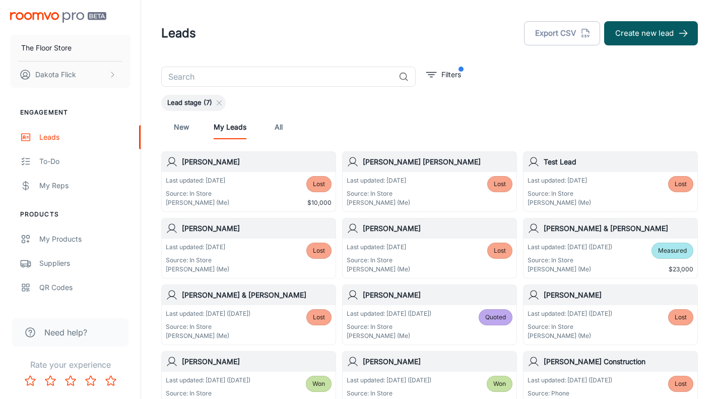
scroll to position [101, 0]
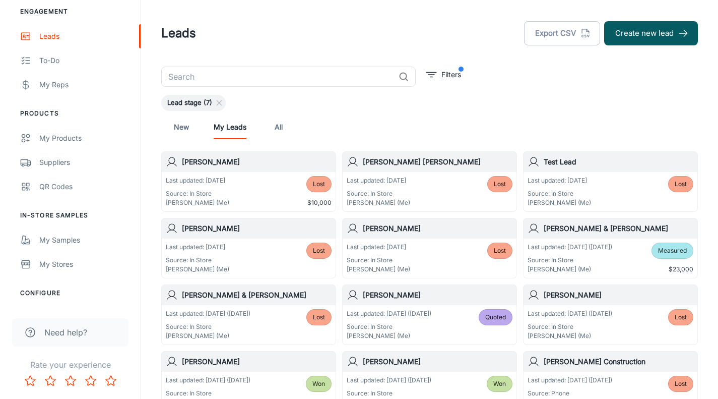
click at [54, 187] on div "QR Codes" at bounding box center [84, 186] width 91 height 11
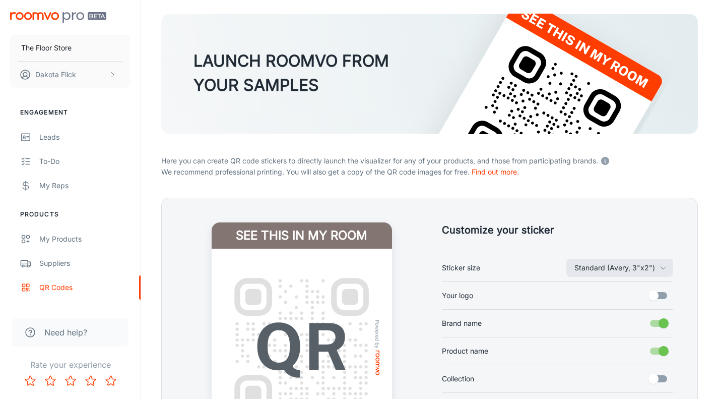
scroll to position [204, 0]
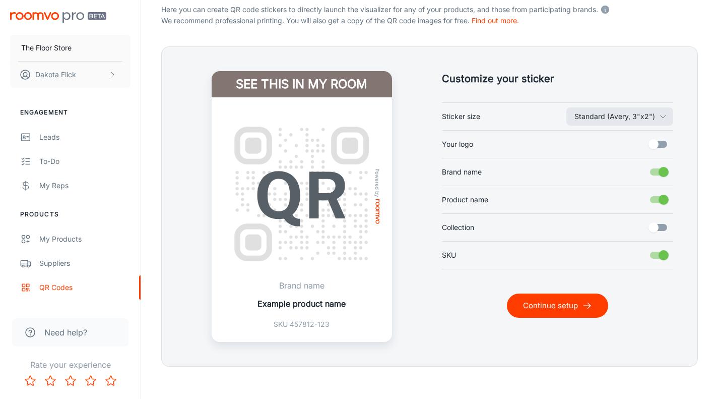
click at [659, 145] on input "Your logo" at bounding box center [653, 144] width 57 height 19
checkbox input "true"
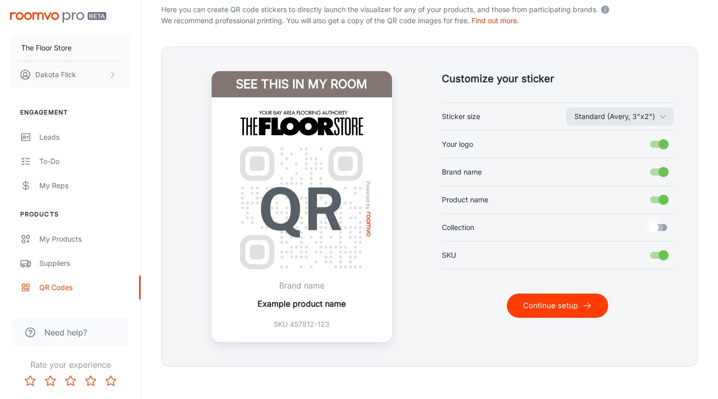
click at [664, 226] on input "Collection" at bounding box center [653, 227] width 57 height 19
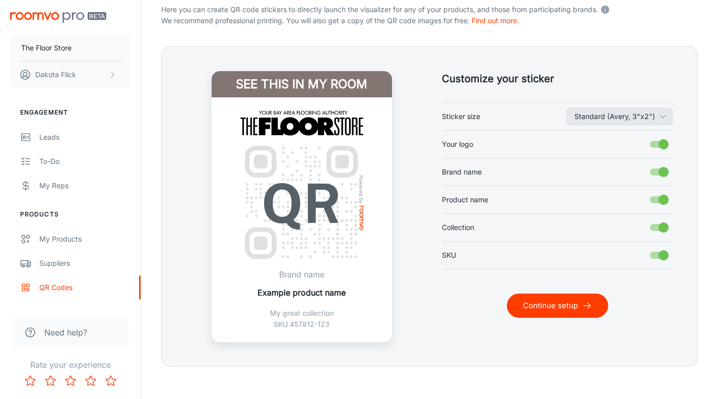
click at [661, 226] on input "Collection" at bounding box center [663, 227] width 57 height 19
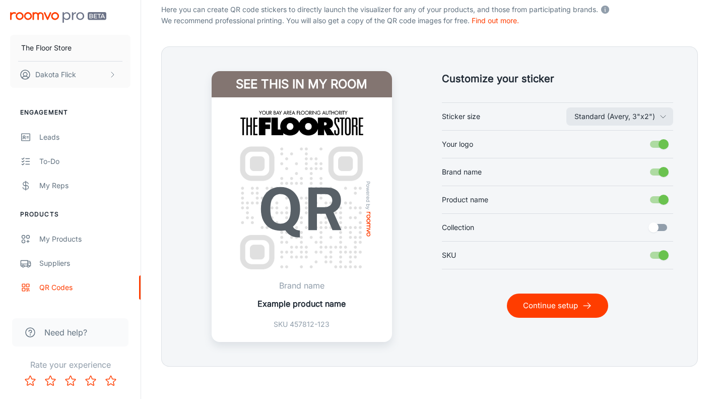
click at [661, 226] on input "Collection" at bounding box center [653, 227] width 57 height 19
checkbox input "true"
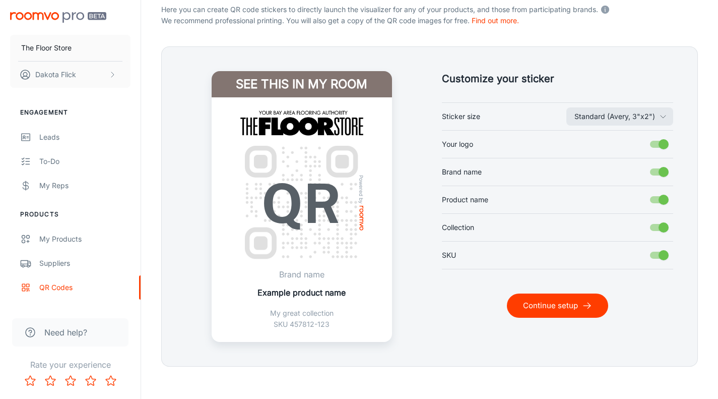
click at [585, 299] on button "Continue setup" at bounding box center [557, 305] width 101 height 24
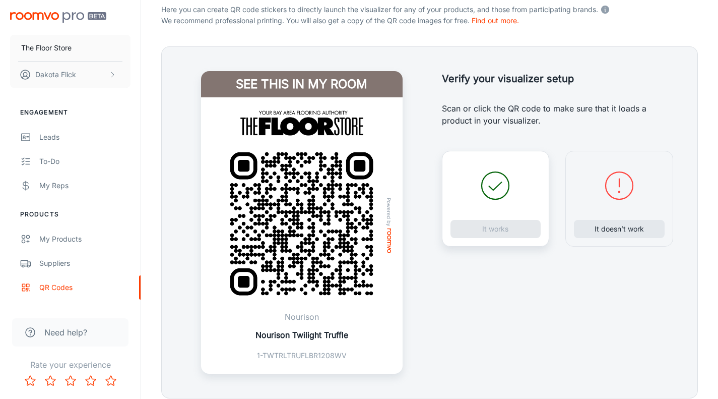
click at [497, 227] on div "It works" at bounding box center [496, 199] width 108 height 96
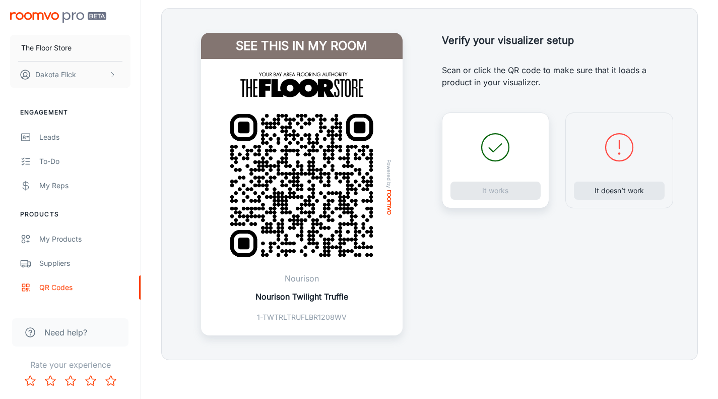
scroll to position [243, 0]
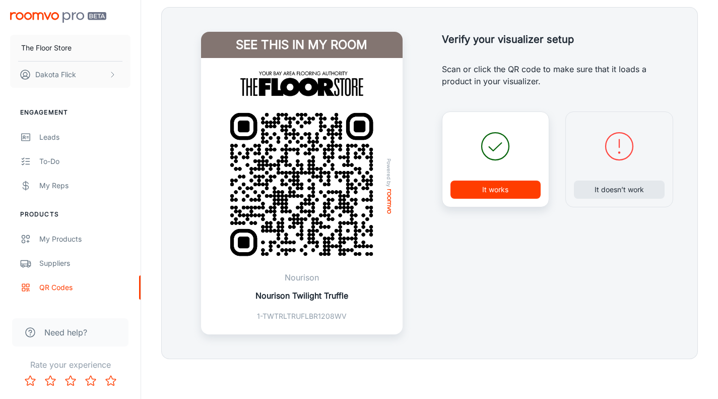
click at [495, 190] on button "It works" at bounding box center [495, 189] width 91 height 18
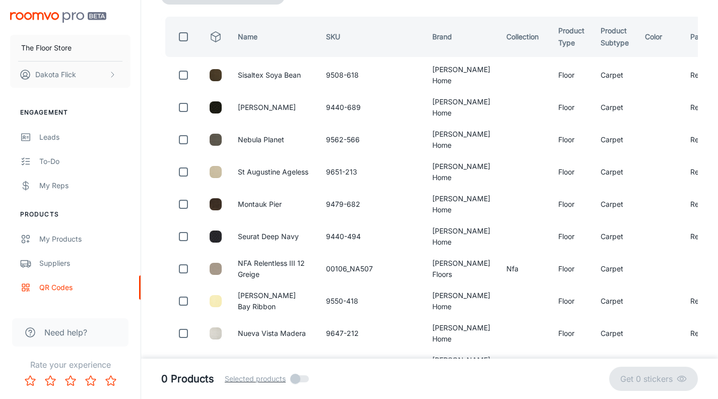
scroll to position [0, 0]
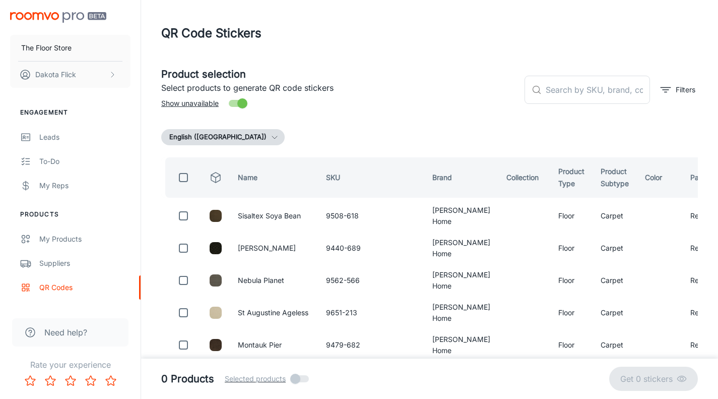
click at [682, 214] on td "Repeat" at bounding box center [703, 216] width 43 height 28
click at [84, 238] on div "My Products" at bounding box center [84, 238] width 91 height 11
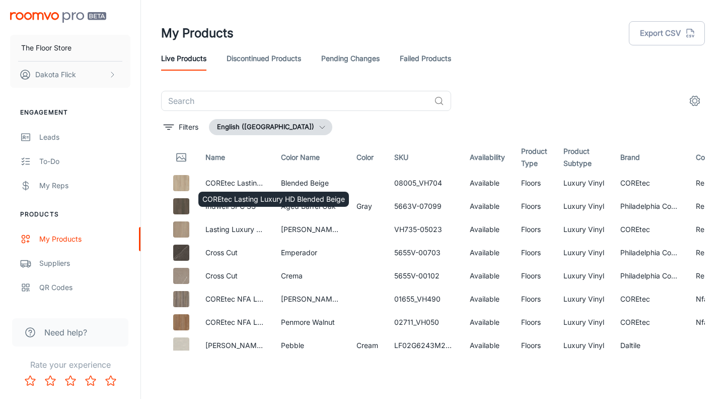
click at [244, 180] on link "COREtec Lasting Luxury HD Blended Beige" at bounding box center [277, 182] width 143 height 9
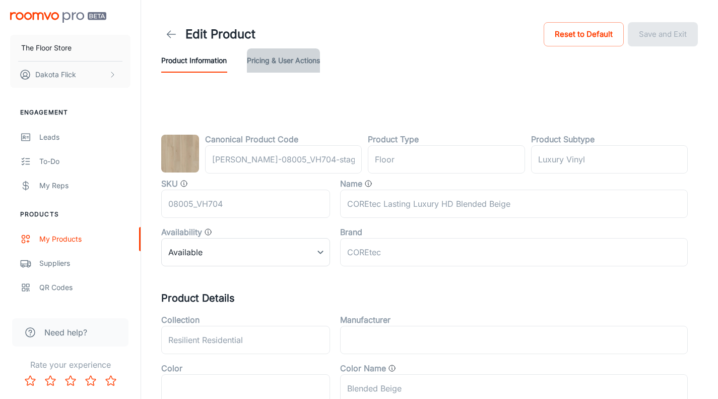
click at [288, 61] on button "Pricing & User Actions" at bounding box center [283, 60] width 73 height 24
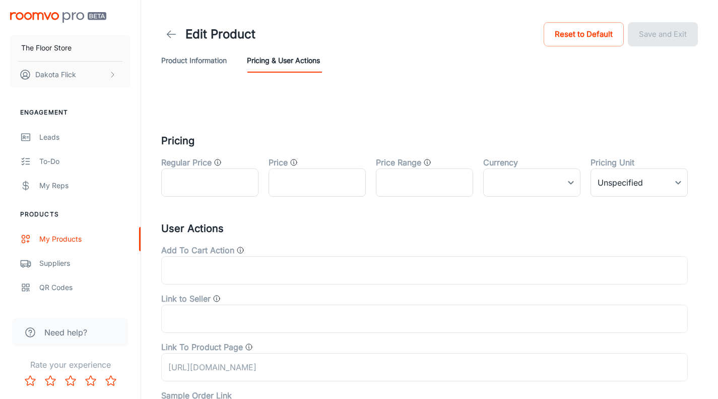
click at [195, 64] on button "Product Information" at bounding box center [193, 60] width 65 height 24
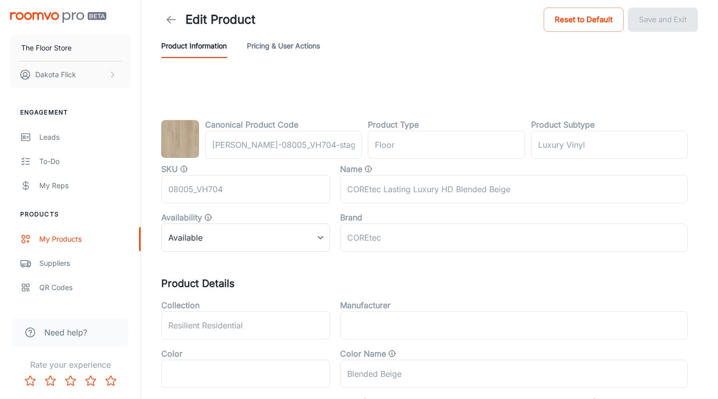
scroll to position [101, 0]
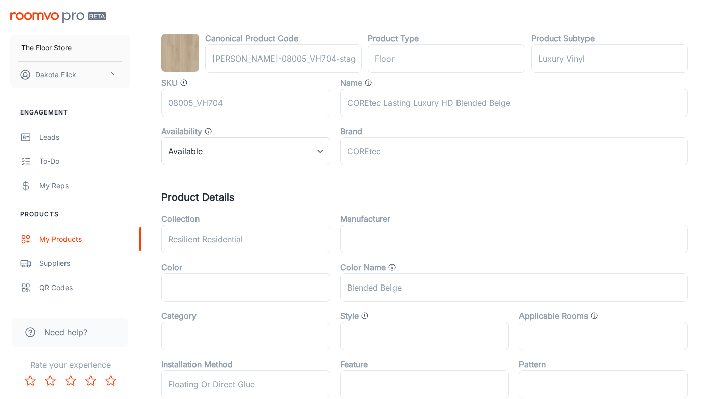
click at [320, 146] on body "The Floor Store Dakota Flick Engagement Leads To-do My Reps Products My Product…" at bounding box center [359, 98] width 718 height 399
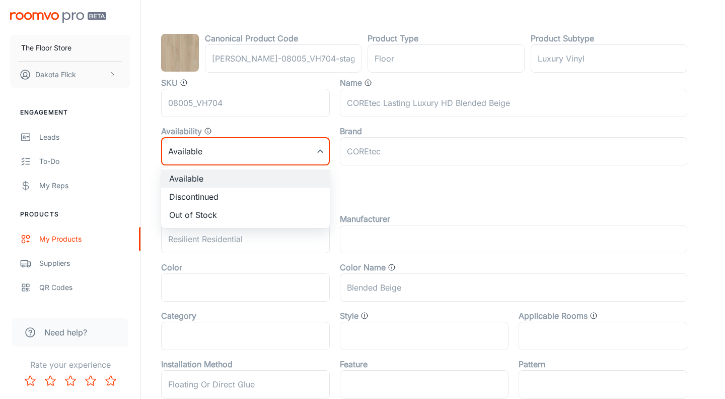
click at [319, 146] on div at bounding box center [362, 199] width 725 height 399
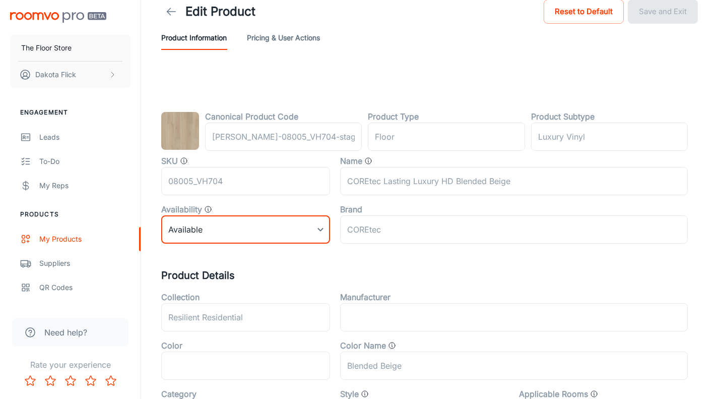
scroll to position [0, 0]
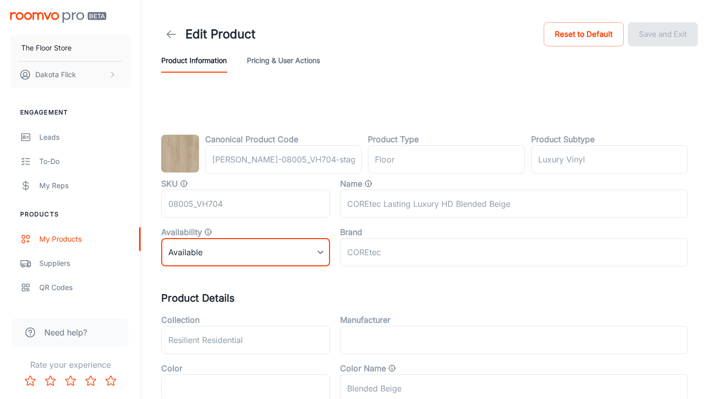
click at [290, 58] on button "Pricing & User Actions" at bounding box center [283, 60] width 73 height 24
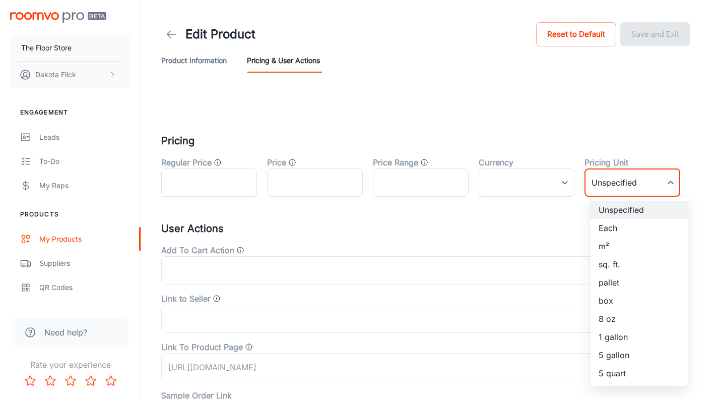
click at [656, 182] on body "The Floor Store Dakota Flick Engagement Leads To-do My Reps Products My Product…" at bounding box center [359, 199] width 718 height 399
click at [656, 181] on div at bounding box center [362, 199] width 725 height 399
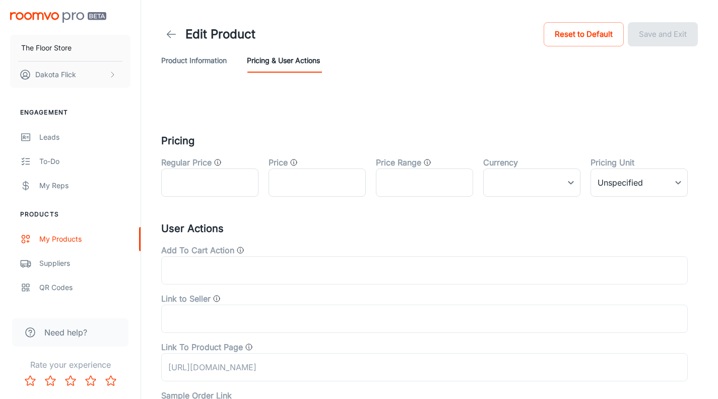
click at [609, 125] on div "Unspecified Each m² sq. ft. pallet box 8 oz 1 gallon 5 gallon 5 quart" at bounding box center [359, 199] width 718 height 399
click at [202, 190] on input "text" at bounding box center [209, 182] width 97 height 28
click at [304, 128] on div "Pricing Regular Price ​ Price ​ Price Range ​ Currency ​ ​ Pricing Unit Unspeci…" at bounding box center [429, 261] width 561 height 337
click at [322, 169] on input "text" at bounding box center [317, 182] width 97 height 28
click at [427, 184] on input "text" at bounding box center [424, 182] width 97 height 28
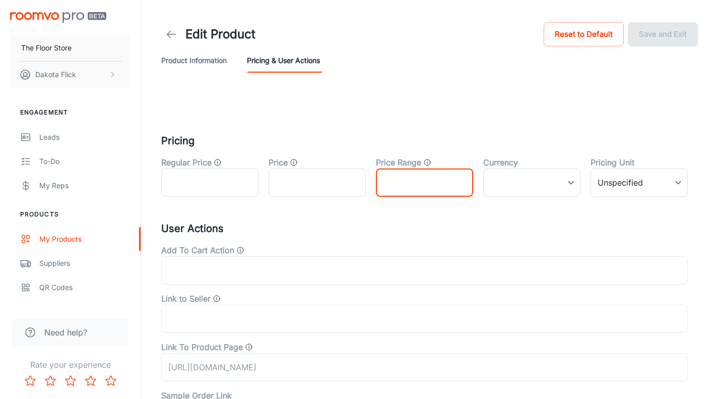
click at [498, 178] on body "The Floor Store Dakota Flick Engagement Leads To-do My Reps Products My Product…" at bounding box center [359, 199] width 718 height 399
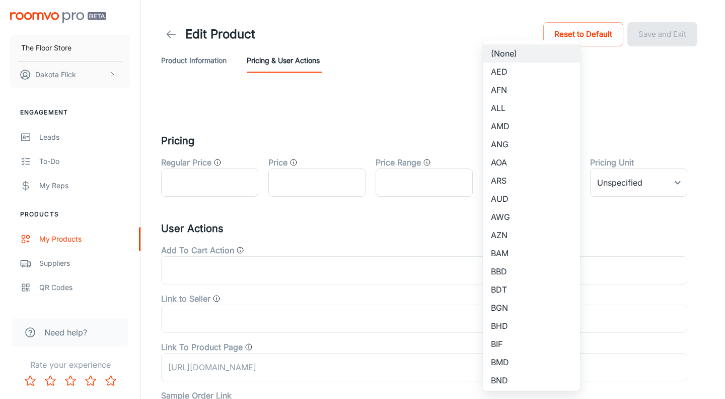
click at [415, 95] on div at bounding box center [362, 199] width 725 height 399
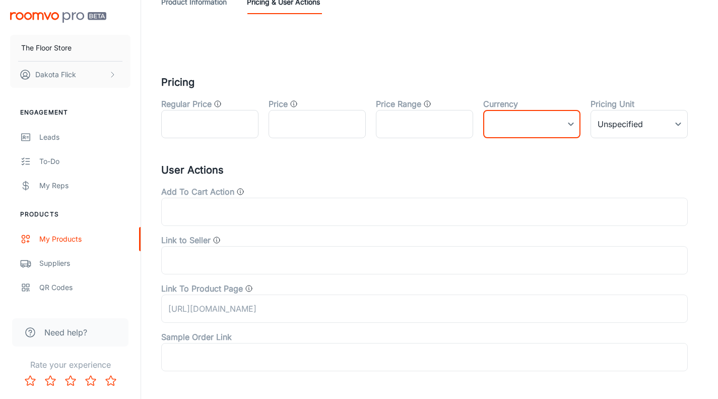
scroll to position [95, 0]
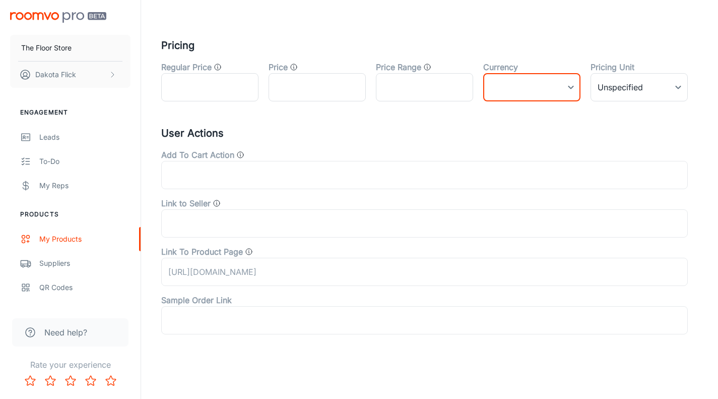
click at [521, 85] on body "The Floor Store Dakota Flick Engagement Leads To-do My Reps Products My Product…" at bounding box center [359, 104] width 718 height 399
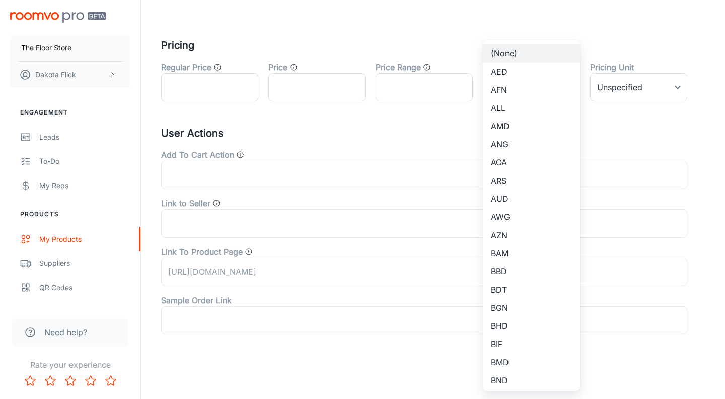
click at [407, 41] on div at bounding box center [362, 199] width 725 height 399
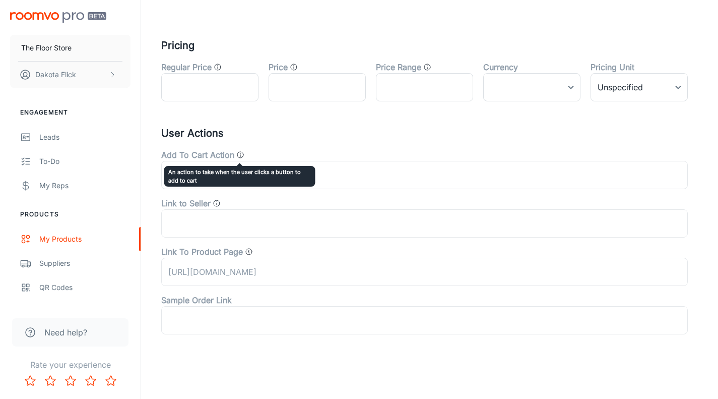
click at [240, 155] on icon "An action to take when the user clicks a button to add to cart" at bounding box center [240, 155] width 8 height 8
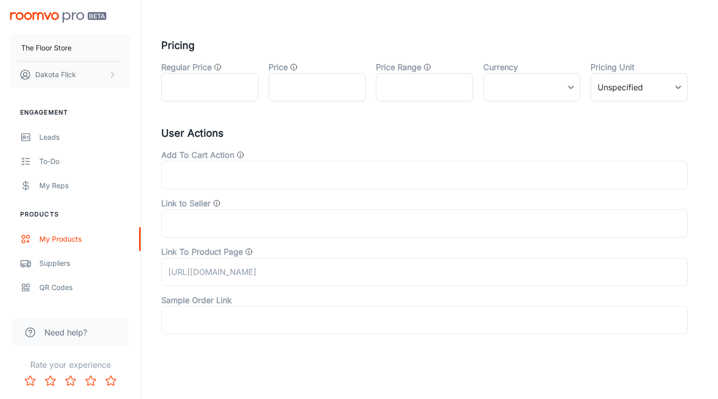
click at [178, 158] on label "Add To Cart Action" at bounding box center [197, 155] width 73 height 12
click at [192, 157] on label "Add To Cart Action" at bounding box center [197, 155] width 73 height 12
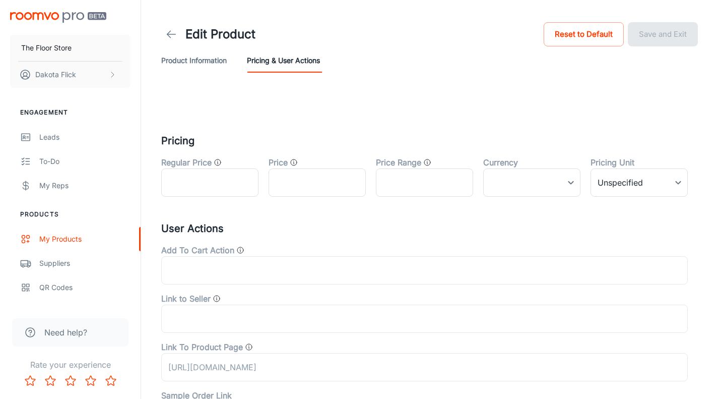
click at [213, 55] on button "Product Information" at bounding box center [193, 60] width 65 height 24
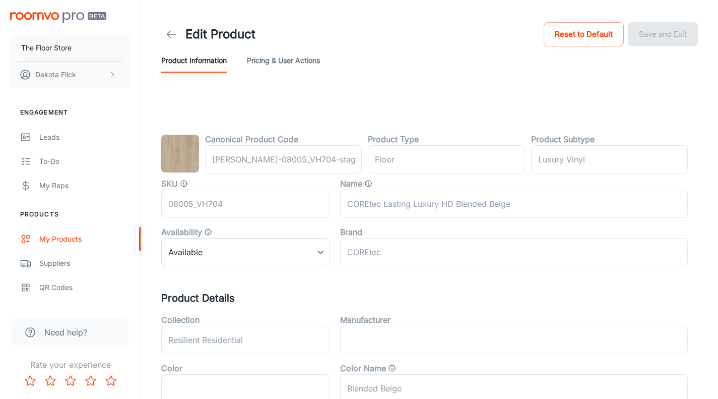
click at [288, 64] on button "Pricing & User Actions" at bounding box center [283, 60] width 73 height 24
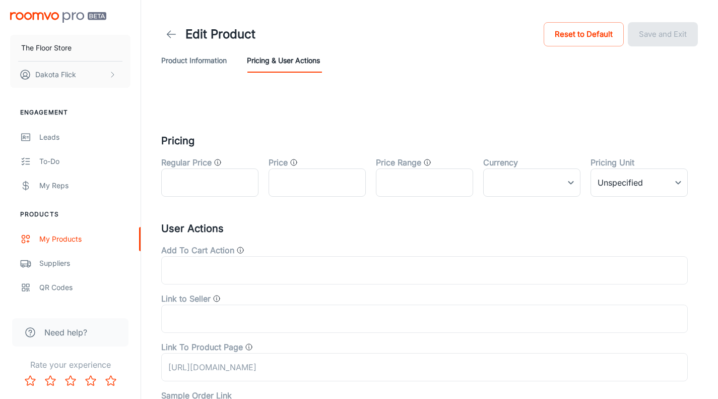
click at [217, 66] on button "Product Information" at bounding box center [193, 60] width 65 height 24
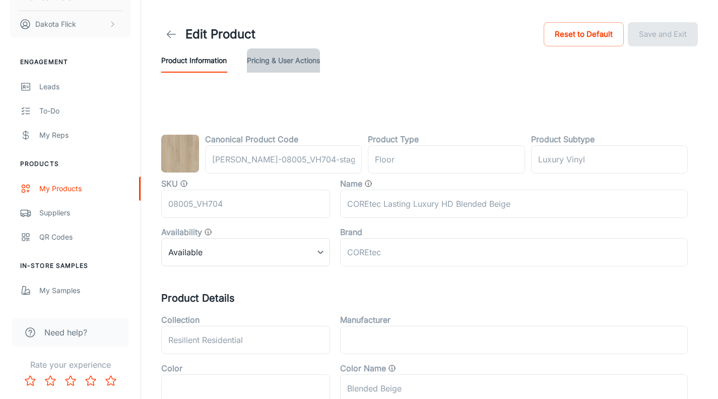
click at [282, 58] on button "Pricing & User Actions" at bounding box center [283, 60] width 73 height 24
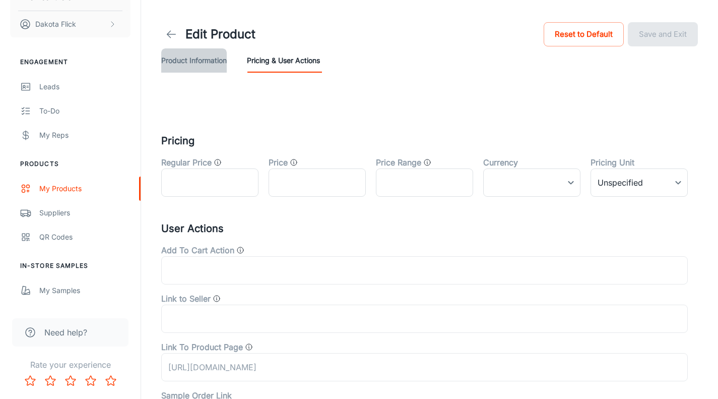
click at [191, 59] on button "Product Information" at bounding box center [193, 60] width 65 height 24
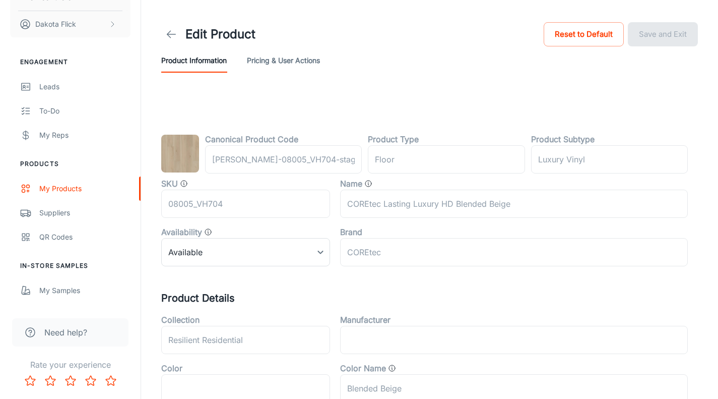
click at [49, 220] on link "Suppliers" at bounding box center [70, 213] width 141 height 24
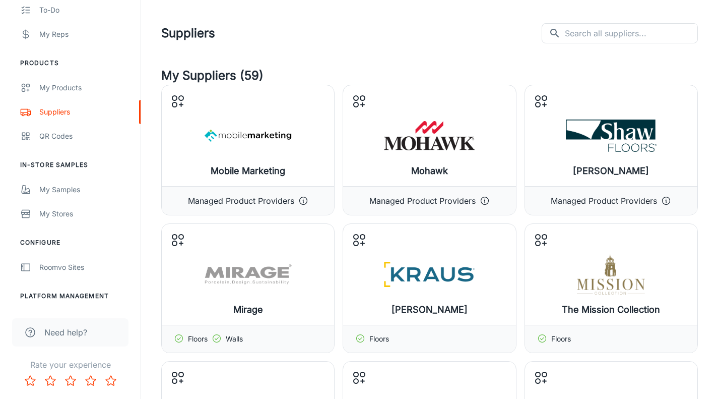
click at [65, 129] on link "QR Codes" at bounding box center [70, 136] width 141 height 24
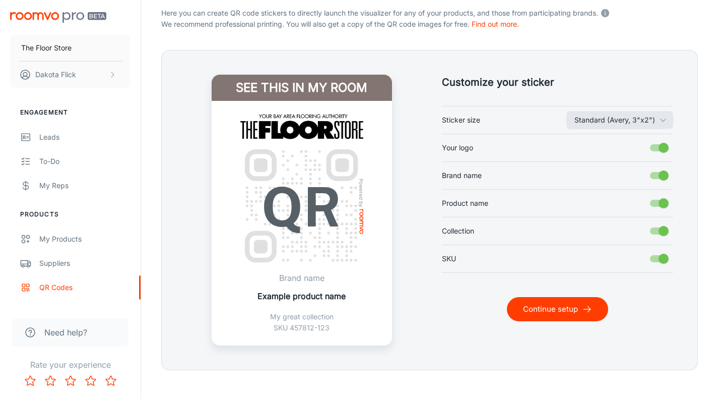
scroll to position [202, 0]
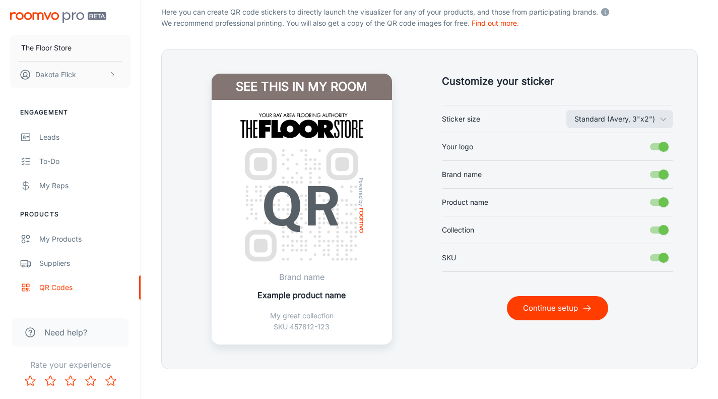
click at [644, 122] on button "Standard (Avery, 3"x2")" at bounding box center [619, 119] width 107 height 18
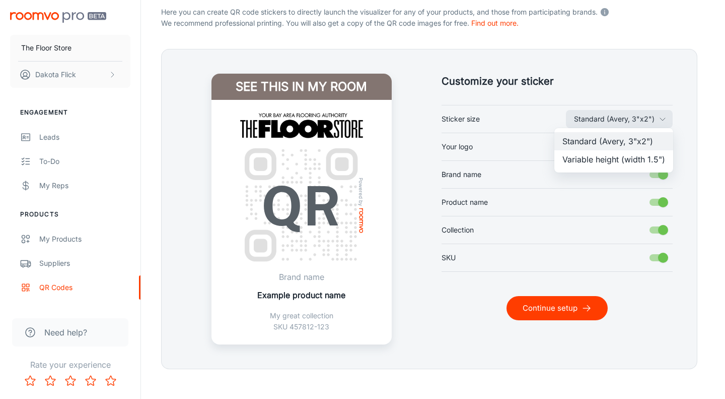
click at [625, 163] on li "Variable height (width 1.5")" at bounding box center [614, 159] width 119 height 18
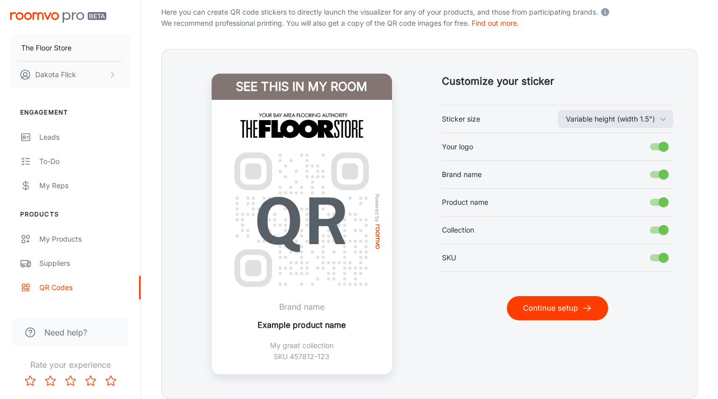
click at [620, 117] on button "Variable height (width 1.5")" at bounding box center [615, 119] width 115 height 18
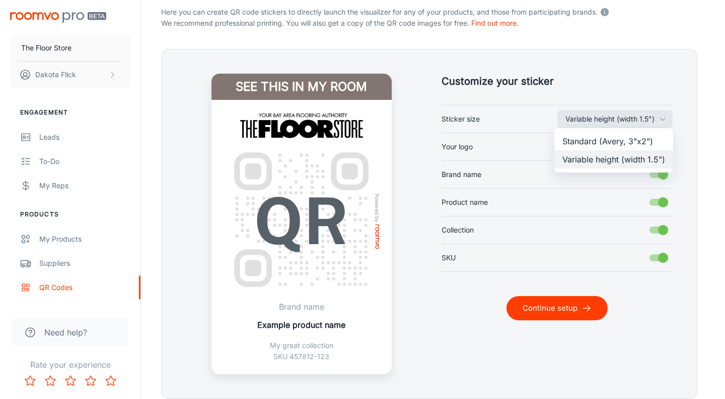
click at [609, 138] on li "Standard (Avery, 3"x2")" at bounding box center [614, 141] width 119 height 18
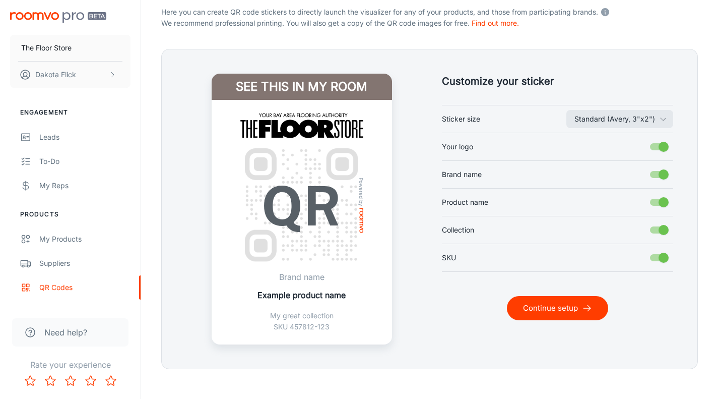
scroll to position [212, 0]
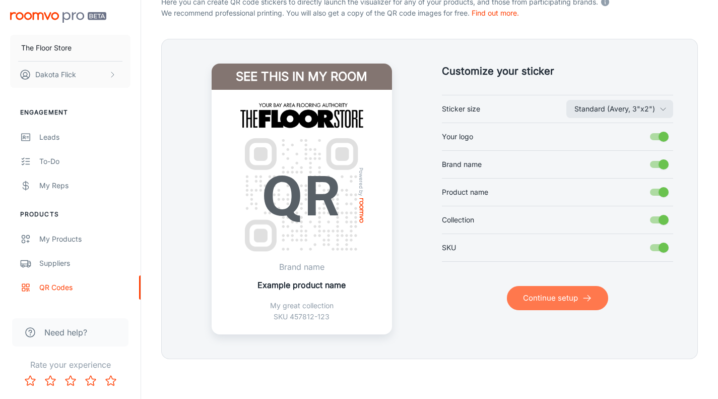
click at [580, 301] on button "Continue setup" at bounding box center [557, 298] width 101 height 24
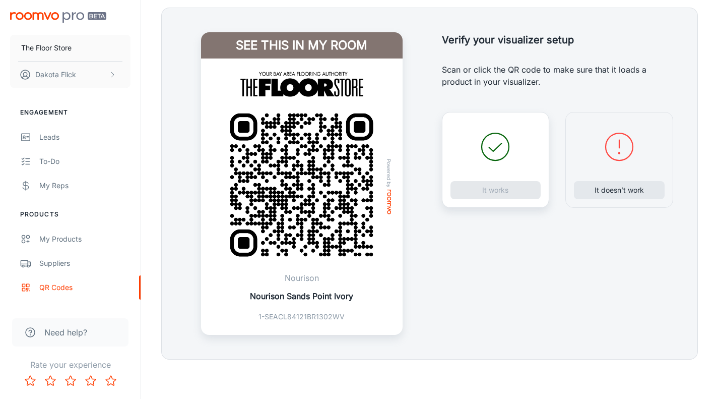
scroll to position [243, 0]
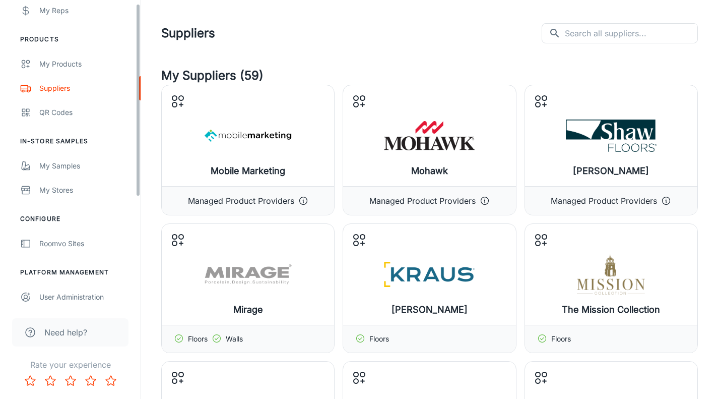
scroll to position [178, 0]
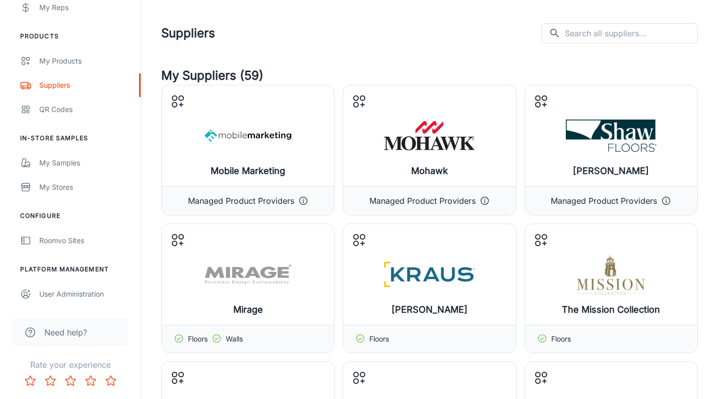
click at [64, 185] on div "My Stores" at bounding box center [84, 186] width 91 height 11
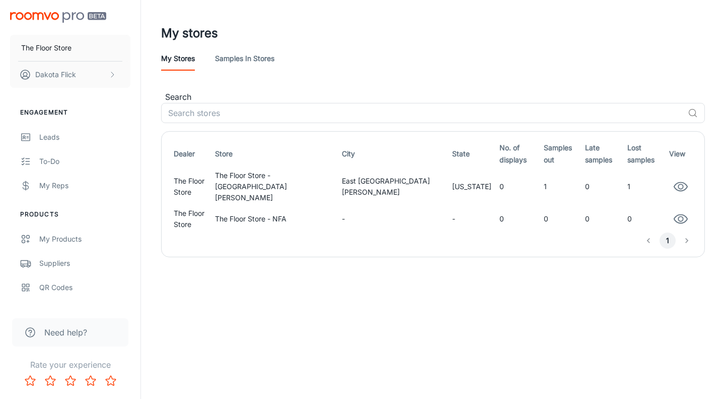
click at [259, 45] on div "My stores" at bounding box center [433, 33] width 544 height 26
click at [249, 59] on link "Samples in stores" at bounding box center [244, 58] width 59 height 24
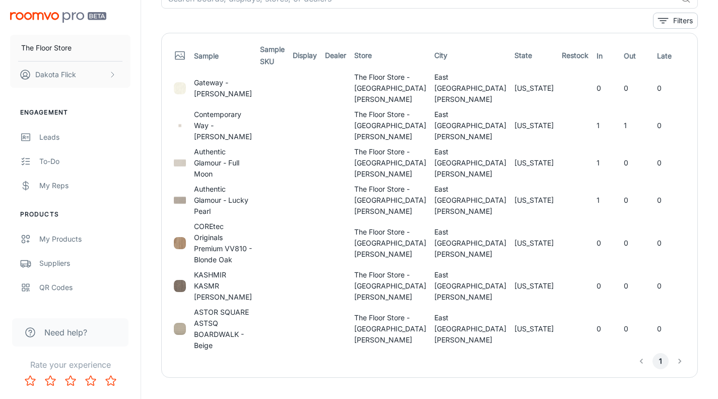
scroll to position [50, 0]
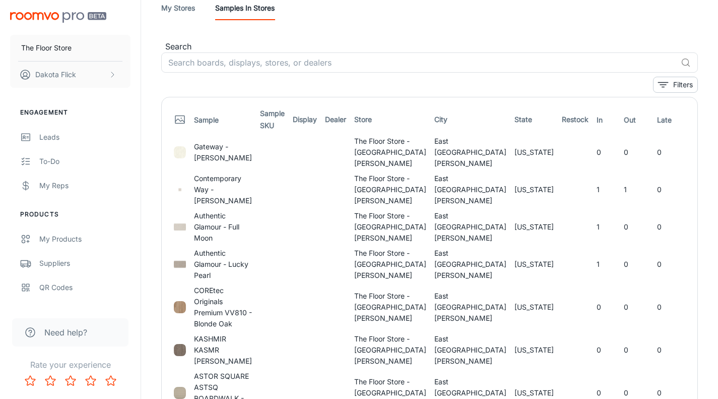
click at [231, 156] on td "Gateway - [PERSON_NAME]" at bounding box center [223, 152] width 66 height 37
